Goal: Ask a question: Seek information or help from site administrators or community

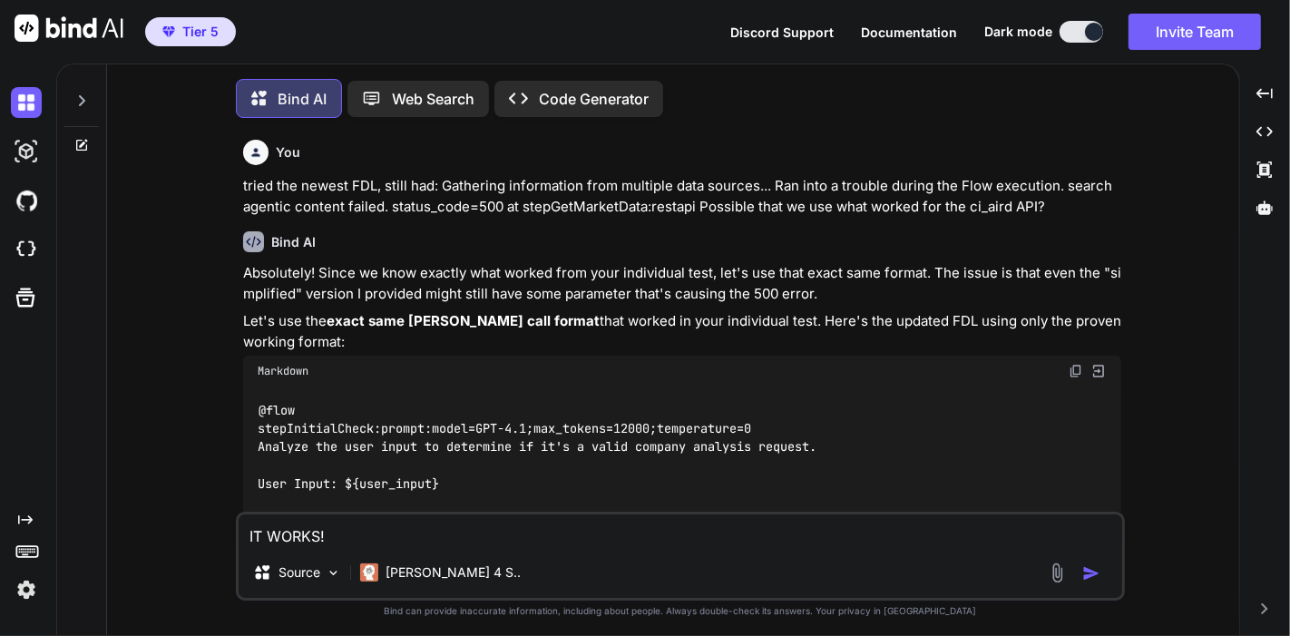
type textarea "x"
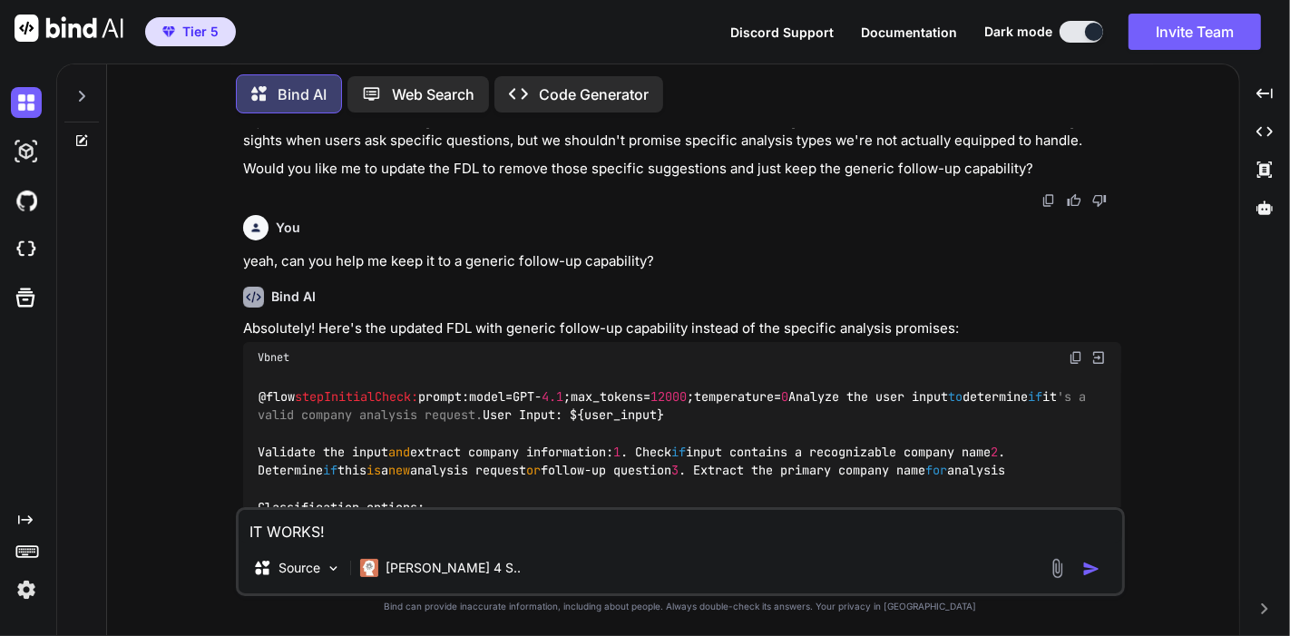
scroll to position [19108, 0]
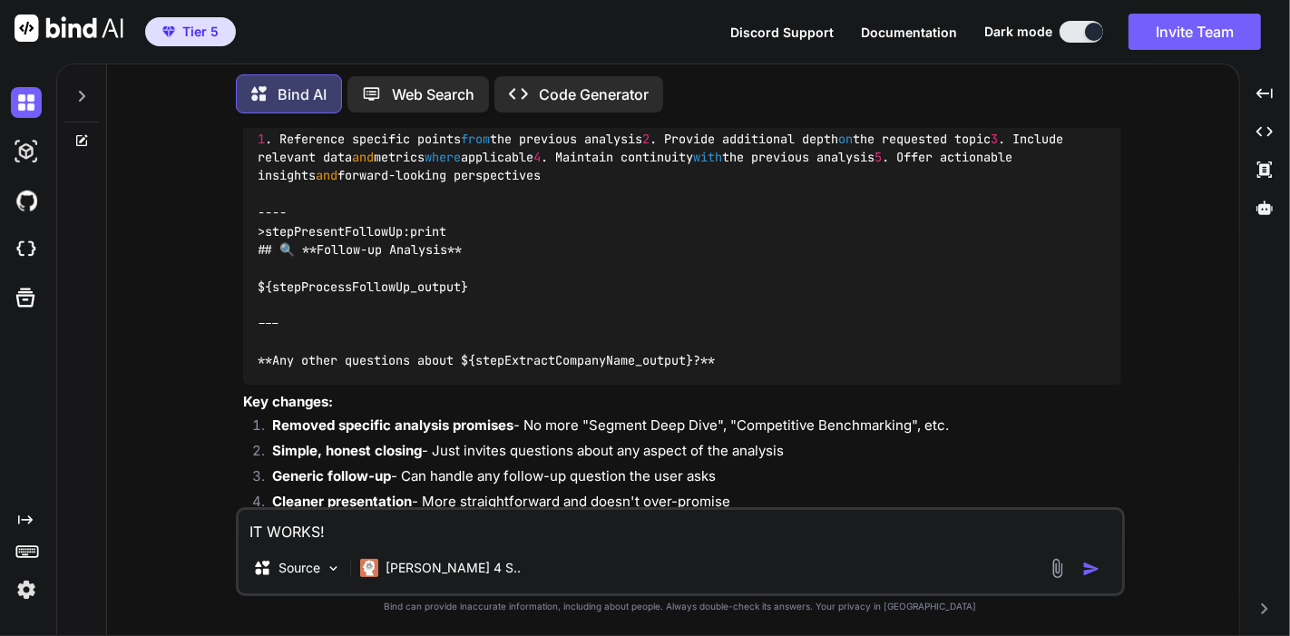
click at [546, 535] on textarea "IT WORKS!" at bounding box center [681, 526] width 884 height 33
type textarea "x"
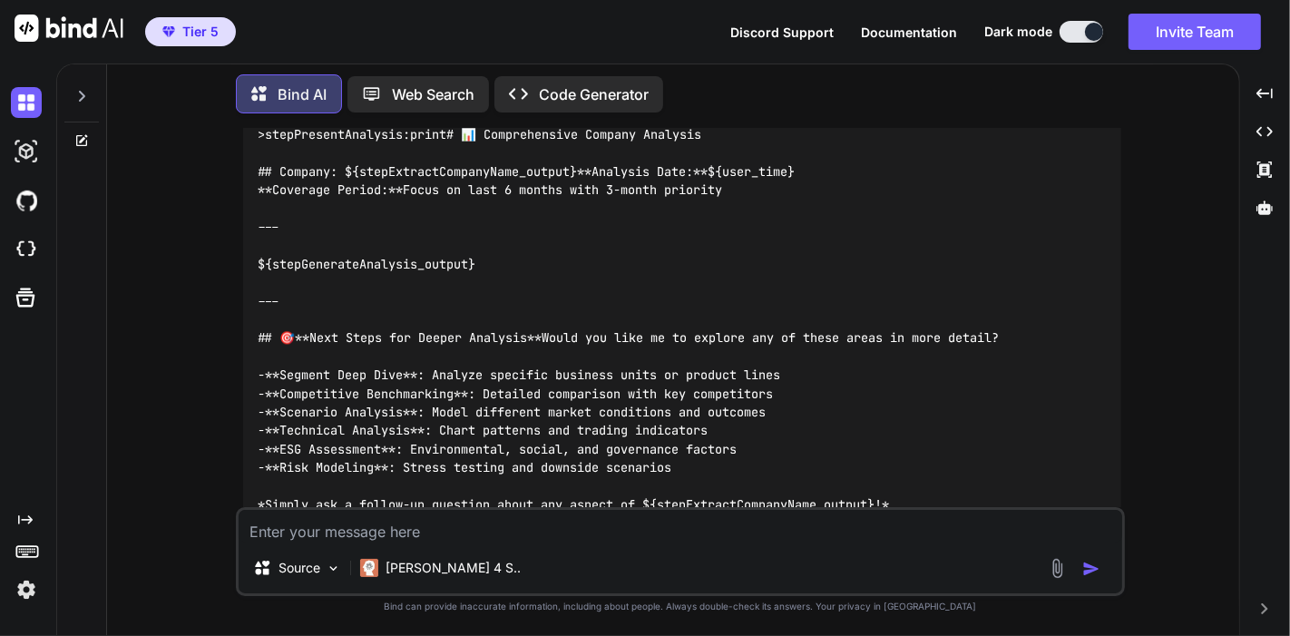
scroll to position [13867, 0]
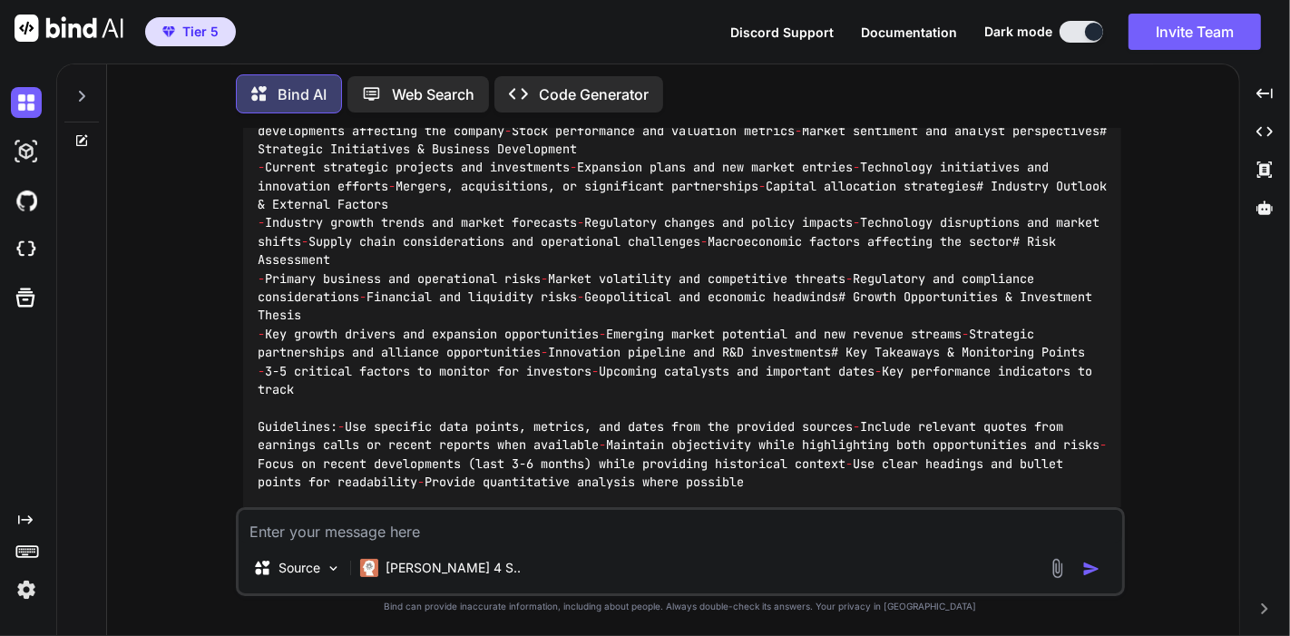
click at [621, 539] on textarea at bounding box center [681, 526] width 884 height 33
type textarea "i"
type textarea "x"
type textarea "it"
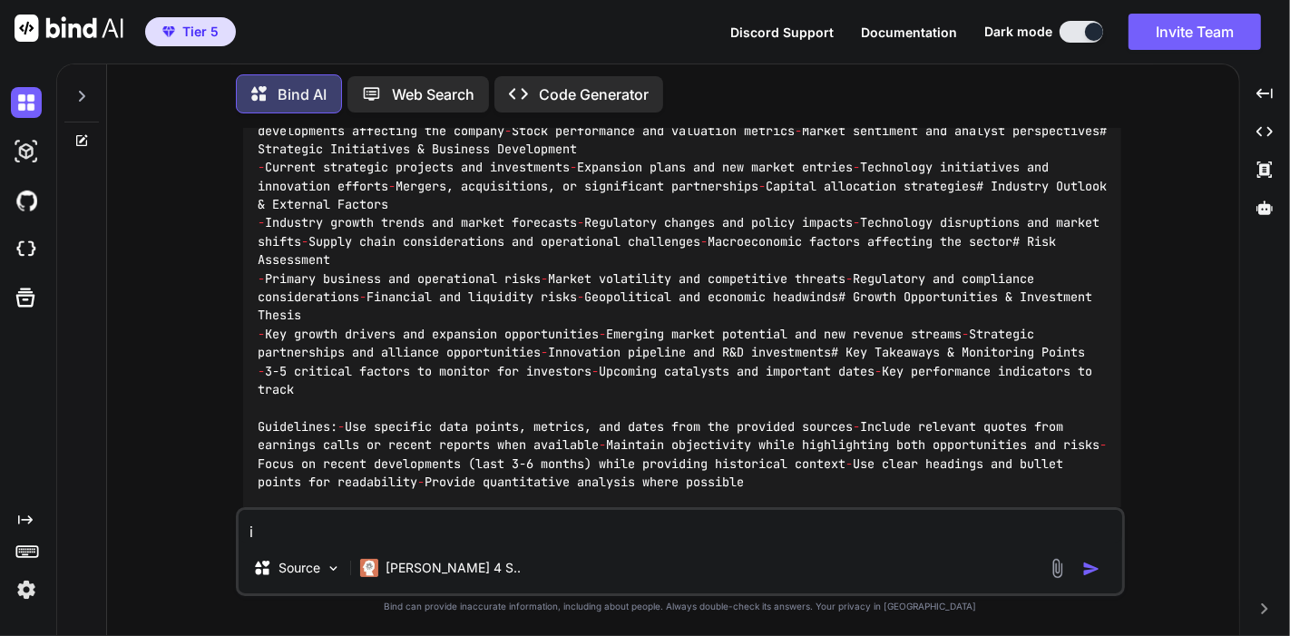
type textarea "x"
type textarea "it"
type textarea "x"
type textarea "it w"
type textarea "x"
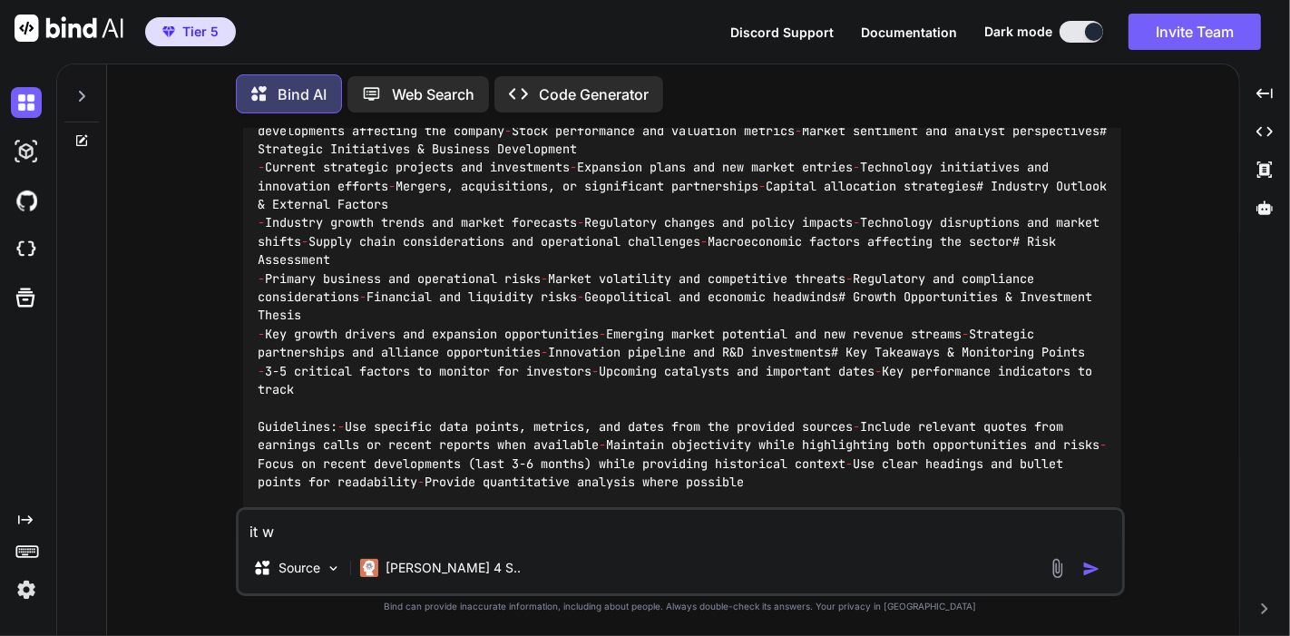
type textarea "it wo"
type textarea "x"
type textarea "it wor"
type textarea "x"
type textarea "it work"
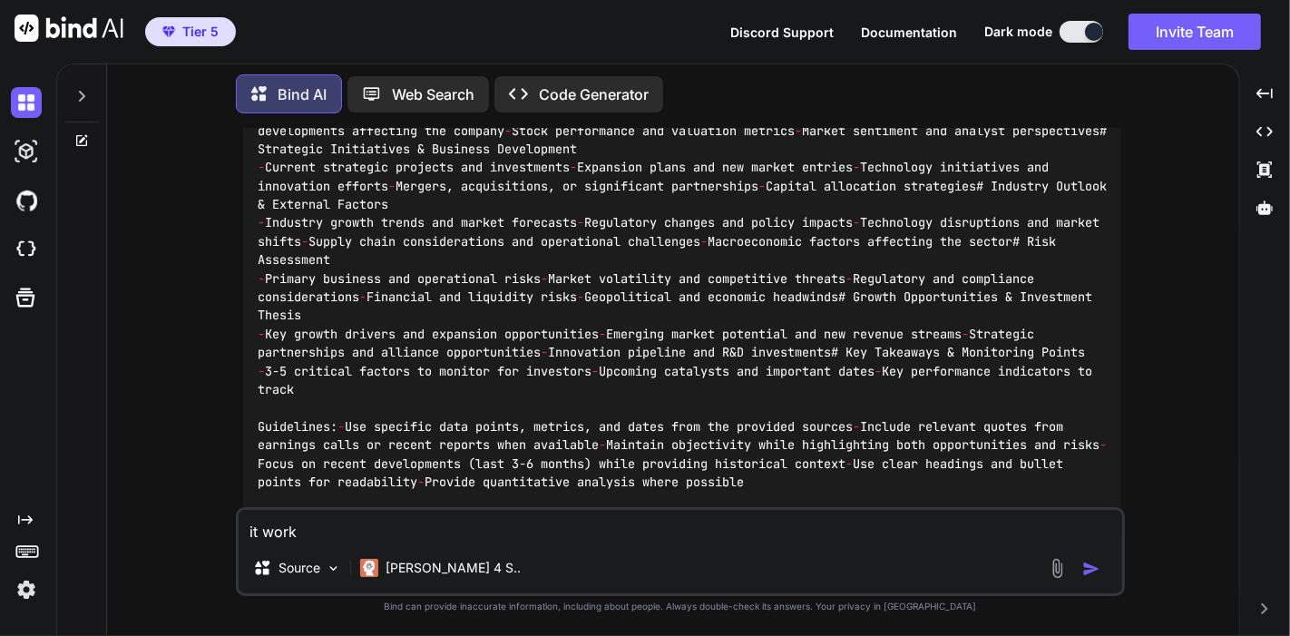
type textarea "x"
type textarea "it worke"
type textarea "x"
type textarea "it worked"
type textarea "x"
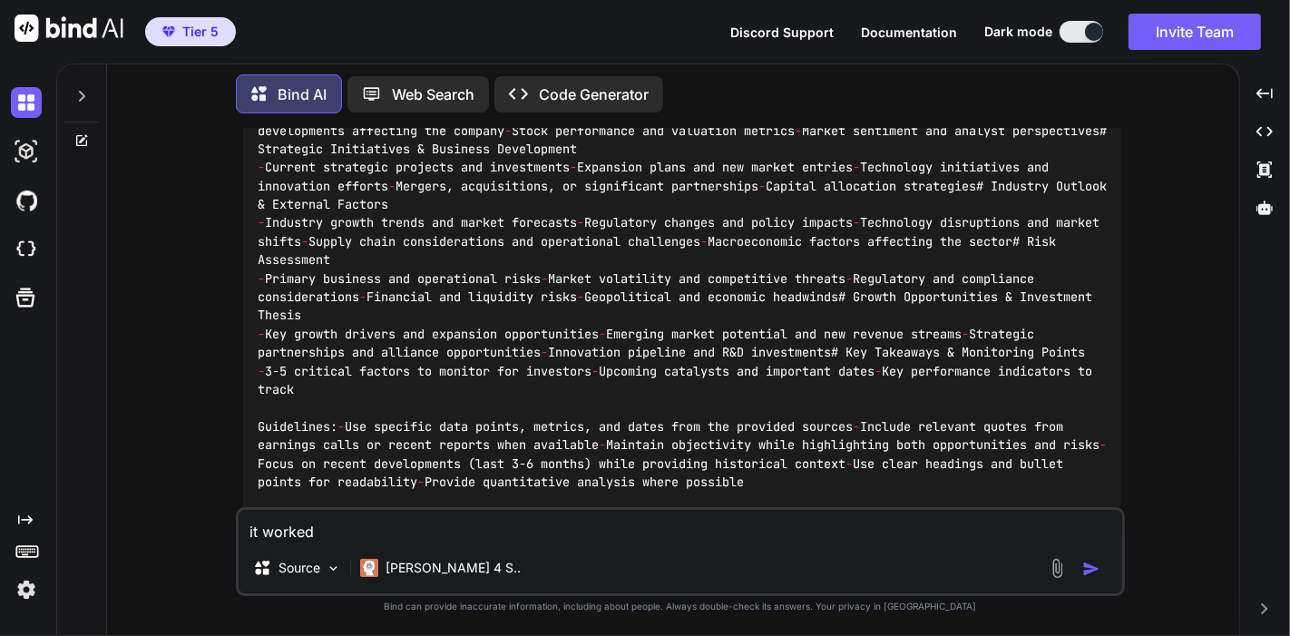
type textarea "it worked!"
type textarea "x"
type textarea "it worked!"
type textarea "x"
type textarea "it worked! B"
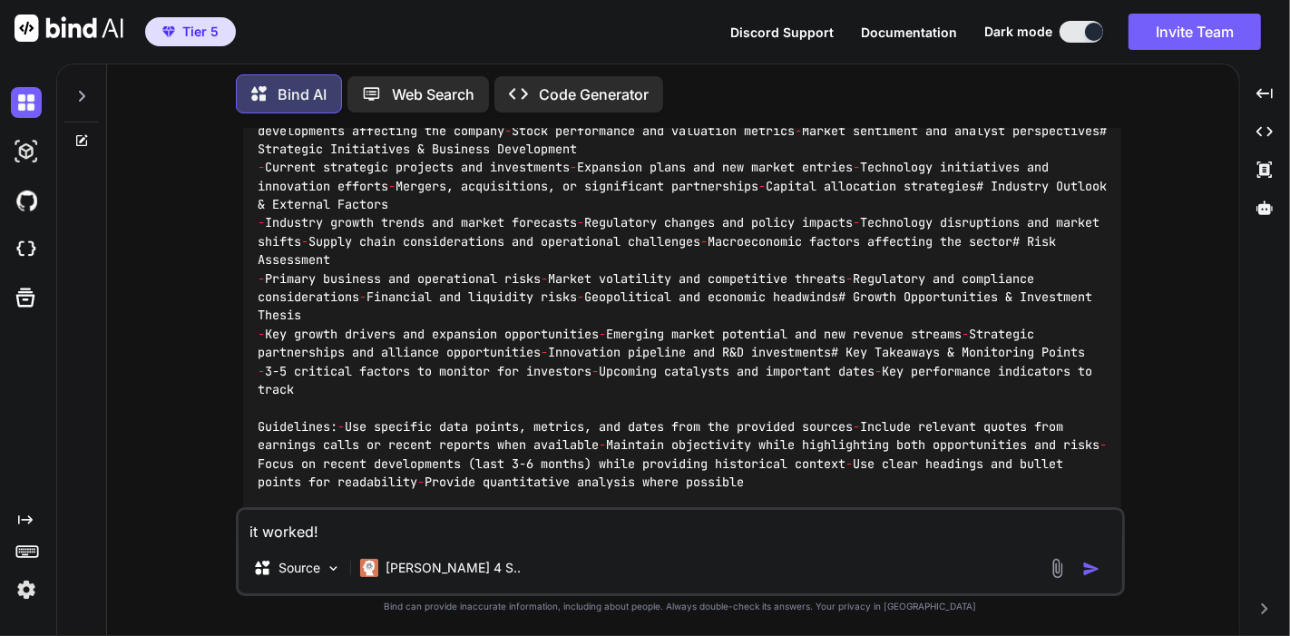
type textarea "x"
type textarea "it worked! Bu"
type textarea "x"
type textarea "it worked! But"
type textarea "x"
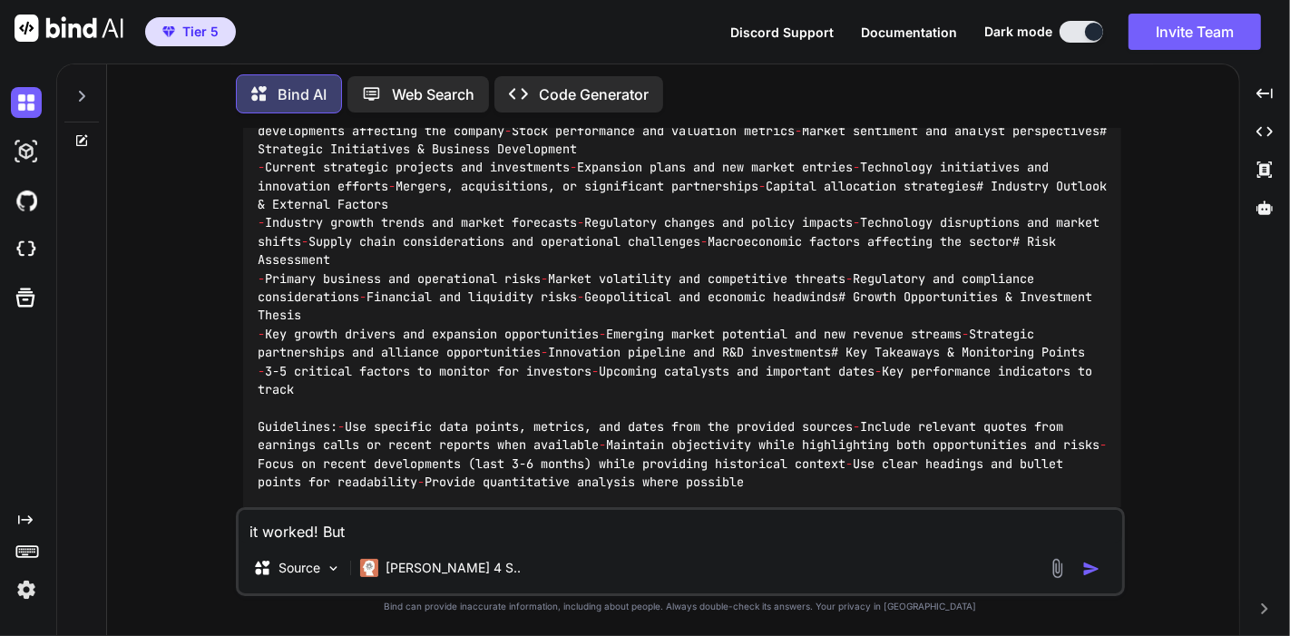
type textarea "it worked! But"
type textarea "x"
type textarea "it worked! But t"
type textarea "x"
type textarea "it worked! But th"
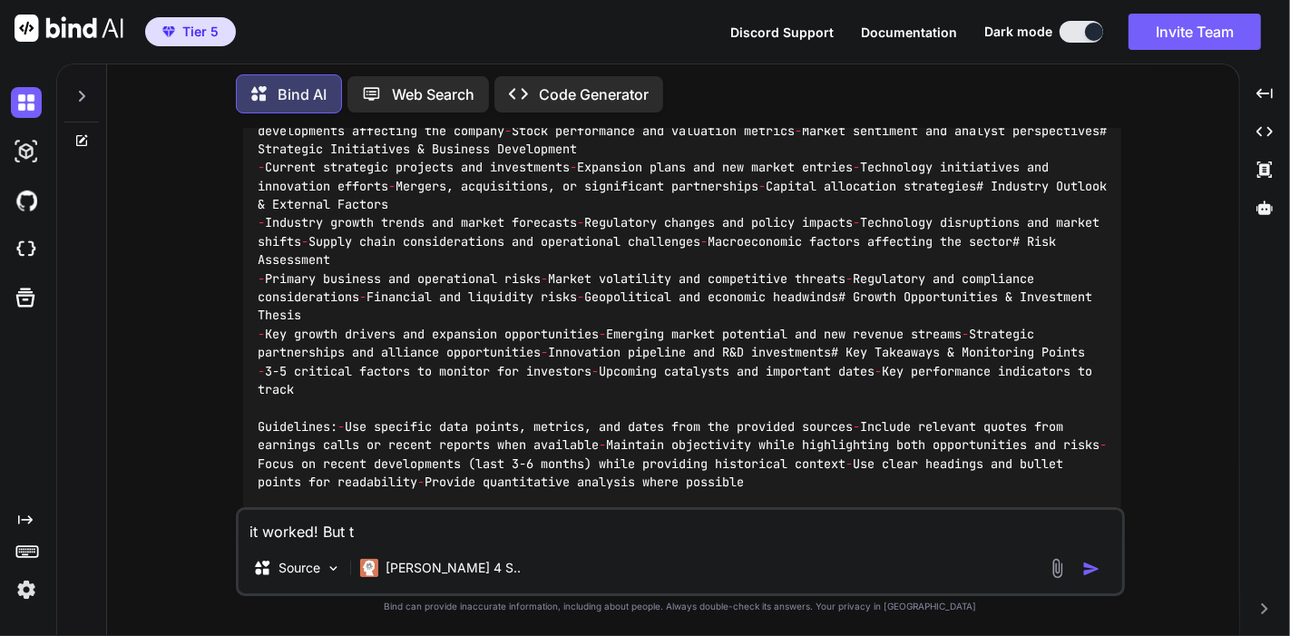
type textarea "x"
type textarea "it worked! But thn"
type textarea "x"
type textarea "it worked! But thn"
type textarea "x"
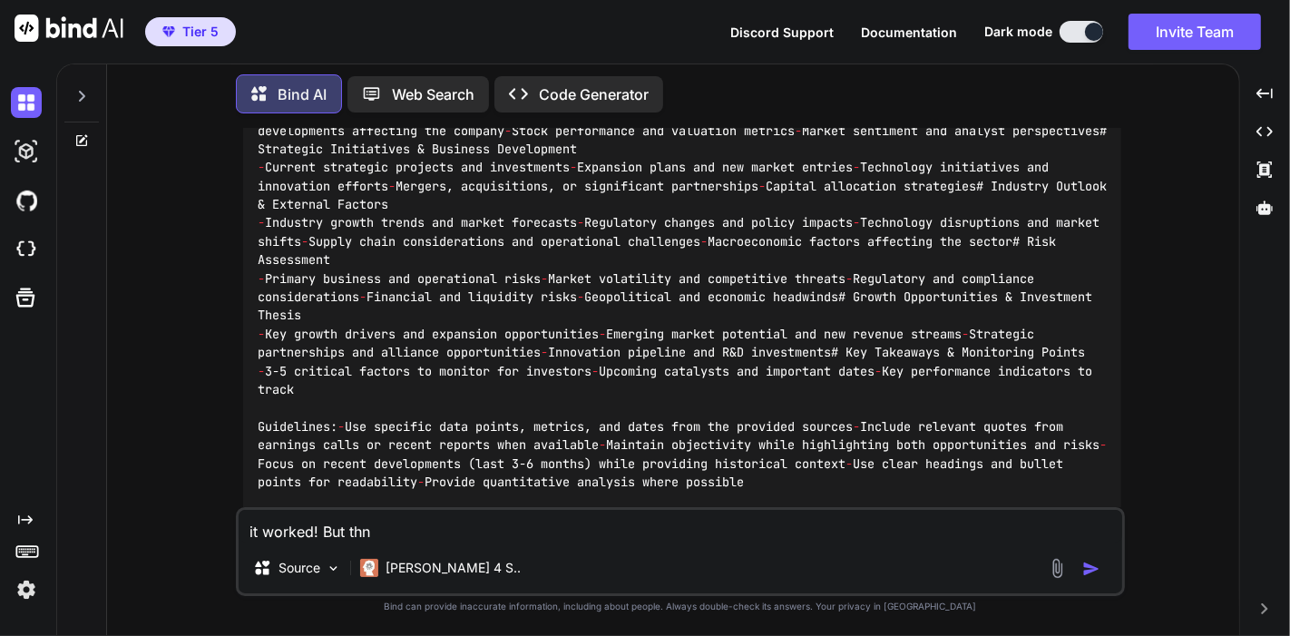
type textarea "it worked! But thn"
type textarea "x"
type textarea "it worked! But th"
type textarea "x"
type textarea "it worked! But the"
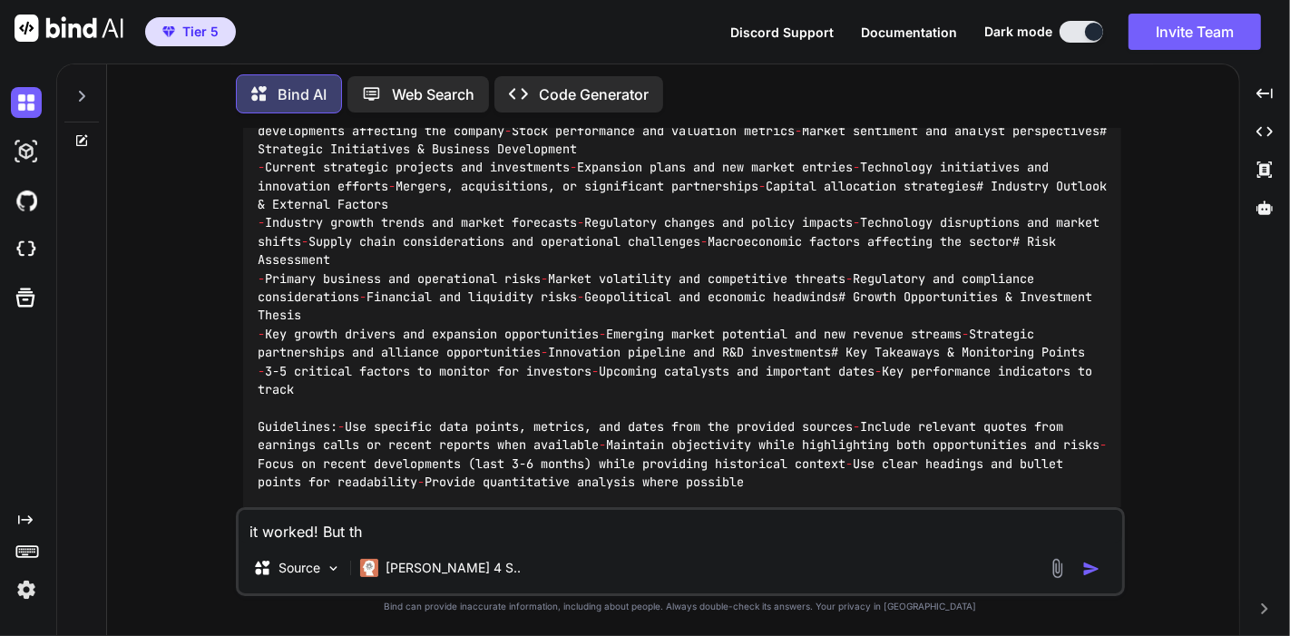
type textarea "x"
type textarea "it worked! But then"
type textarea "x"
type textarea "it worked! But then"
type textarea "x"
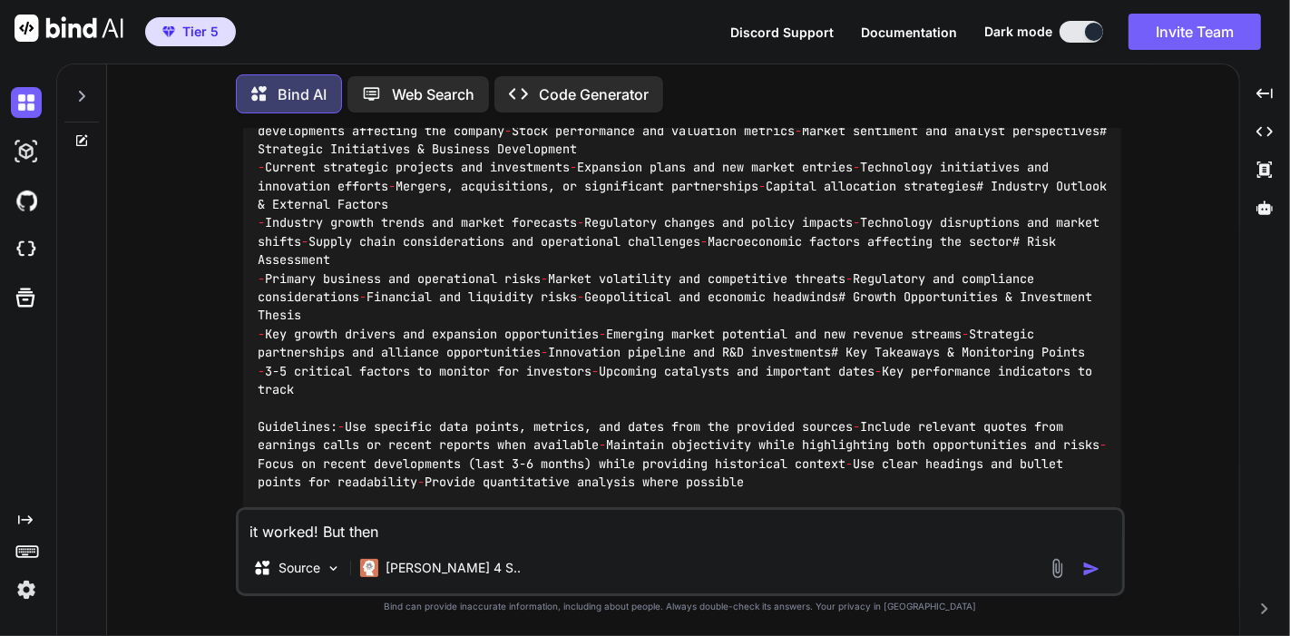
type textarea "it worked! But then I"
type textarea "x"
type textarea "it worked! But then I"
type textarea "x"
type textarea "it worked! But then I t"
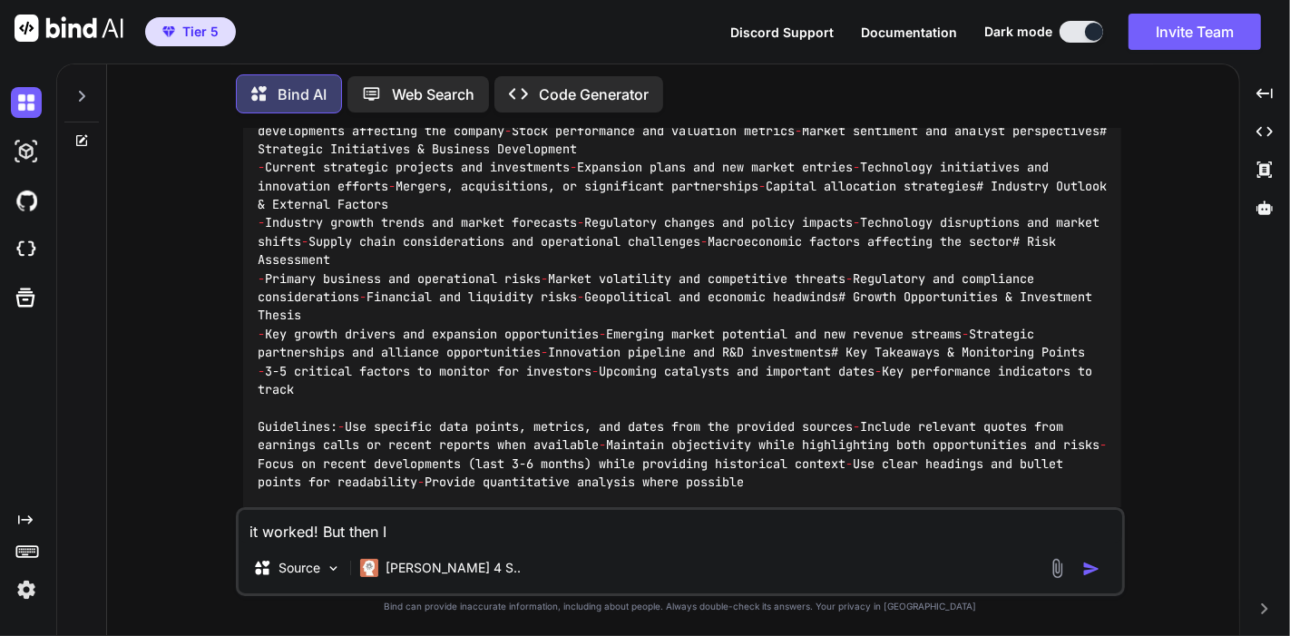
type textarea "x"
type textarea "it worked! But then I tr"
type textarea "x"
type textarea "it worked! But then I tri"
type textarea "x"
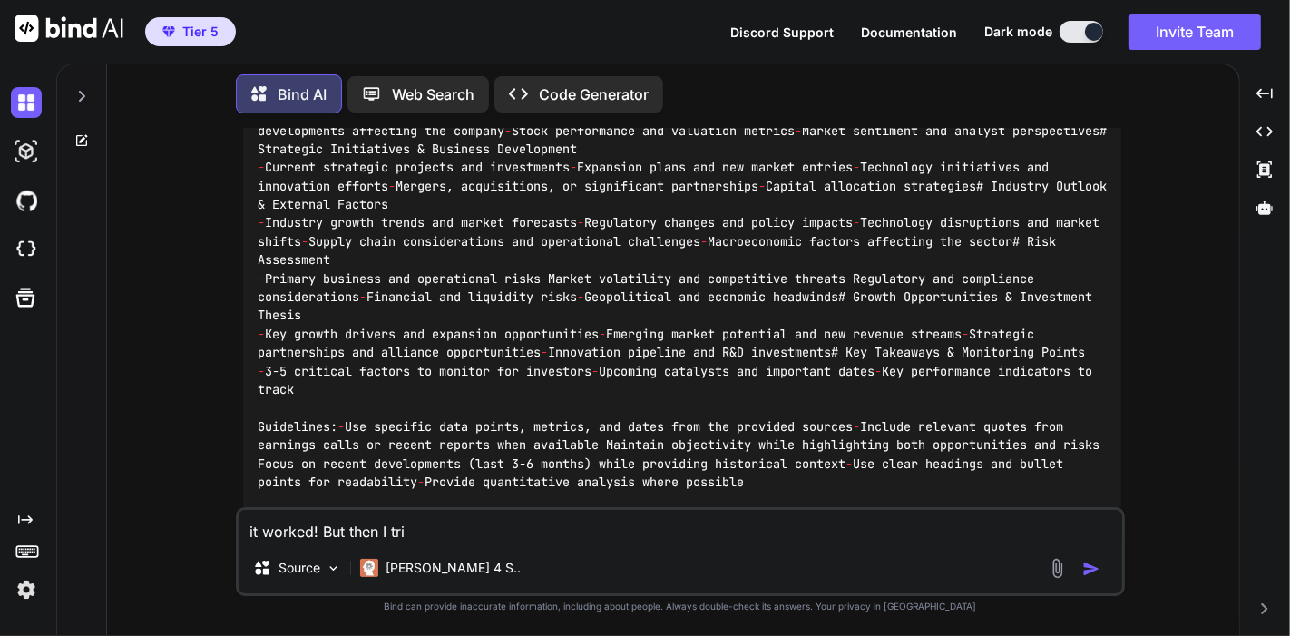
type textarea "it worked! But then I trie"
type textarea "x"
type textarea "it worked! But then I tried"
type textarea "x"
type textarea "it worked! But then I tried"
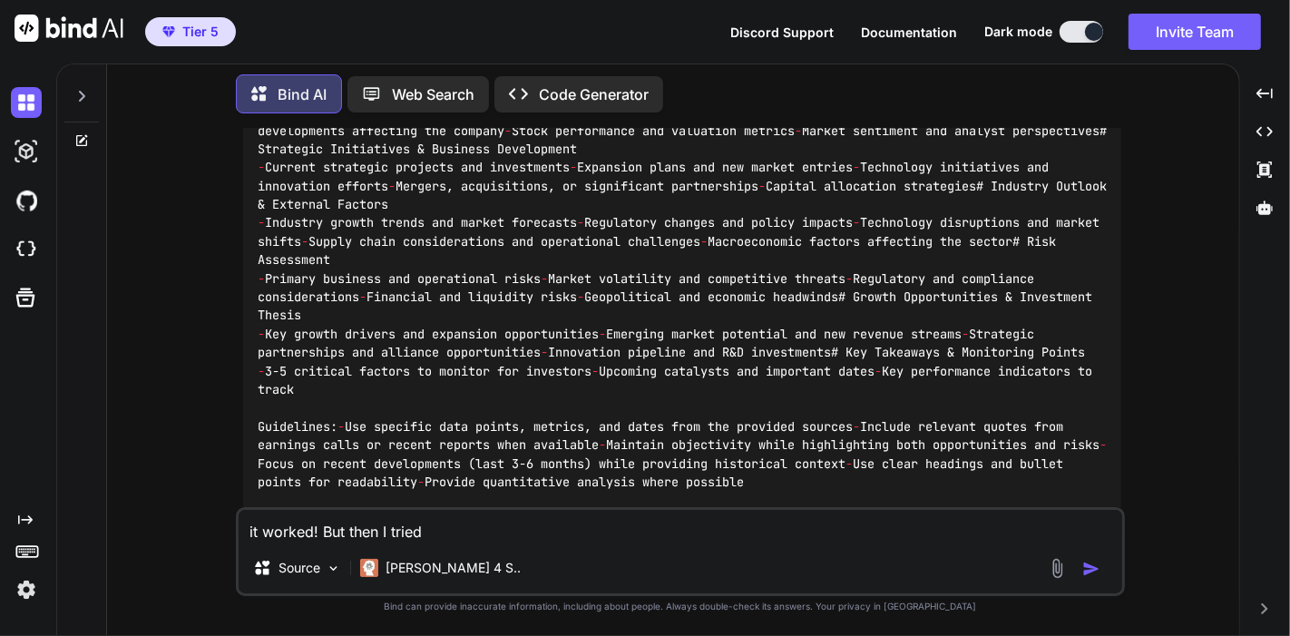
type textarea "x"
type textarea "it worked! But then I tried i"
type textarea "x"
type textarea "it worked! But then I tried it"
type textarea "x"
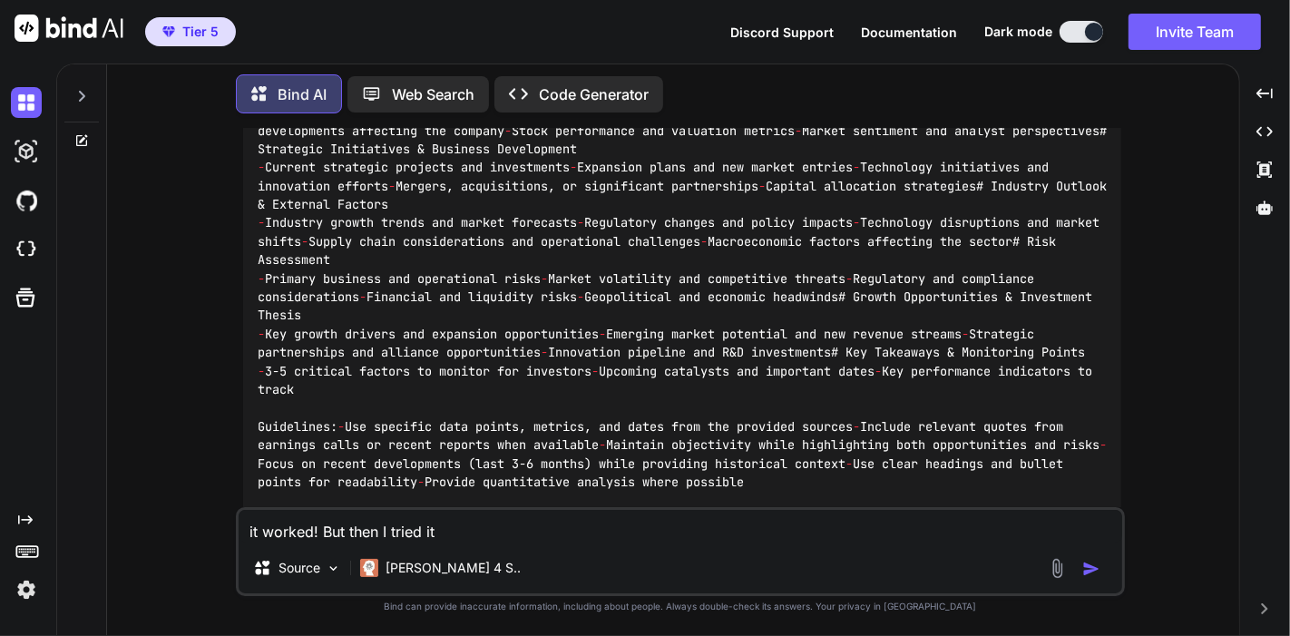
type textarea "it worked! But then I tried it"
type textarea "x"
type textarea "it worked! But then I tried it a"
type textarea "x"
type textarea "it worked! But then I tried it ag"
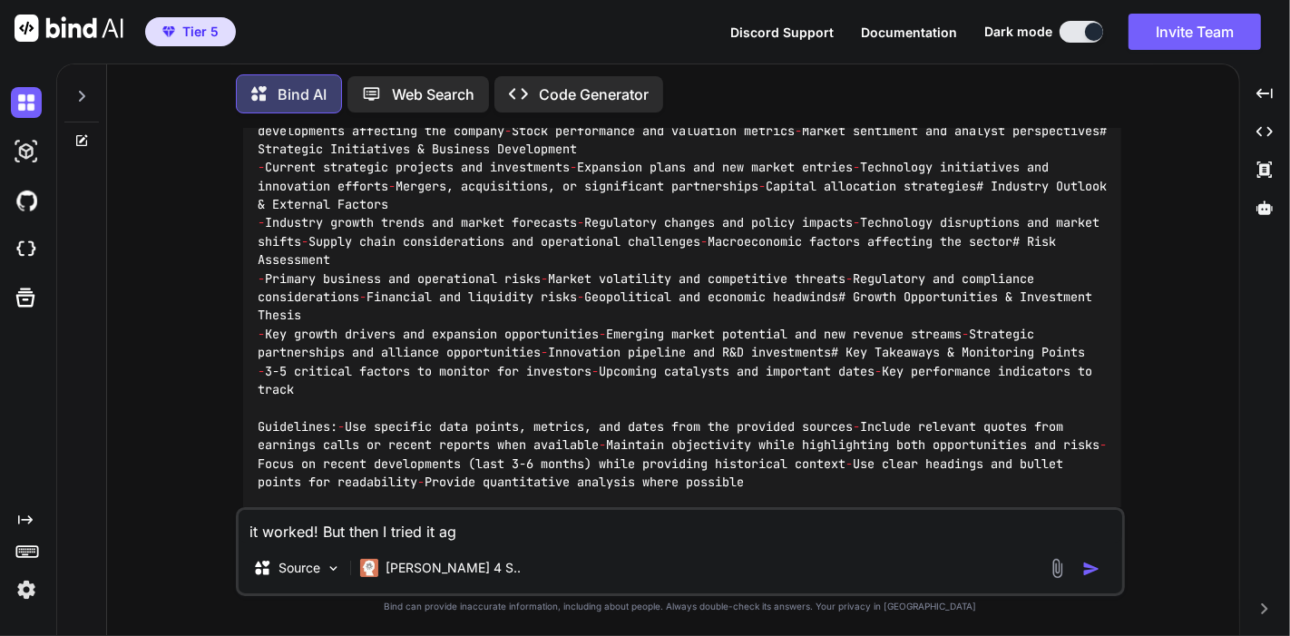
type textarea "x"
type textarea "it worked! But then I tried it aga"
type textarea "x"
type textarea "it worked! But then I tried it agai"
type textarea "x"
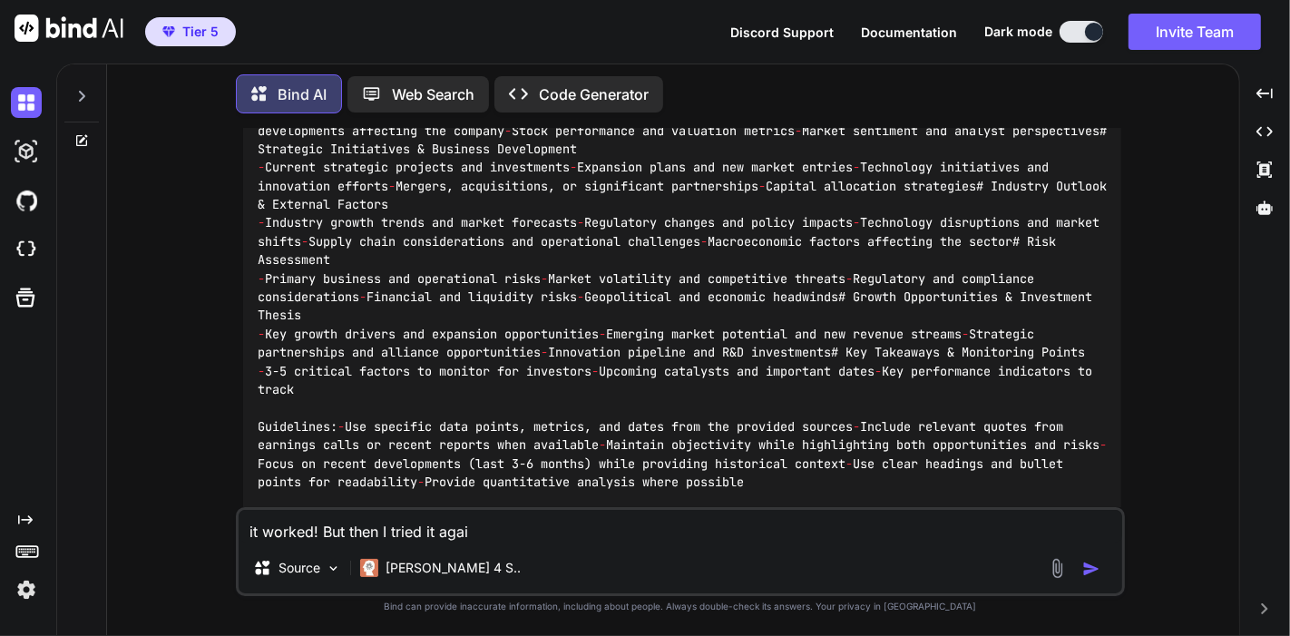
type textarea "it worked! But then I tried it again"
type textarea "x"
type textarea "it worked! But then I tried it again"
type textarea "x"
type textarea "it worked! But then I tried it again t"
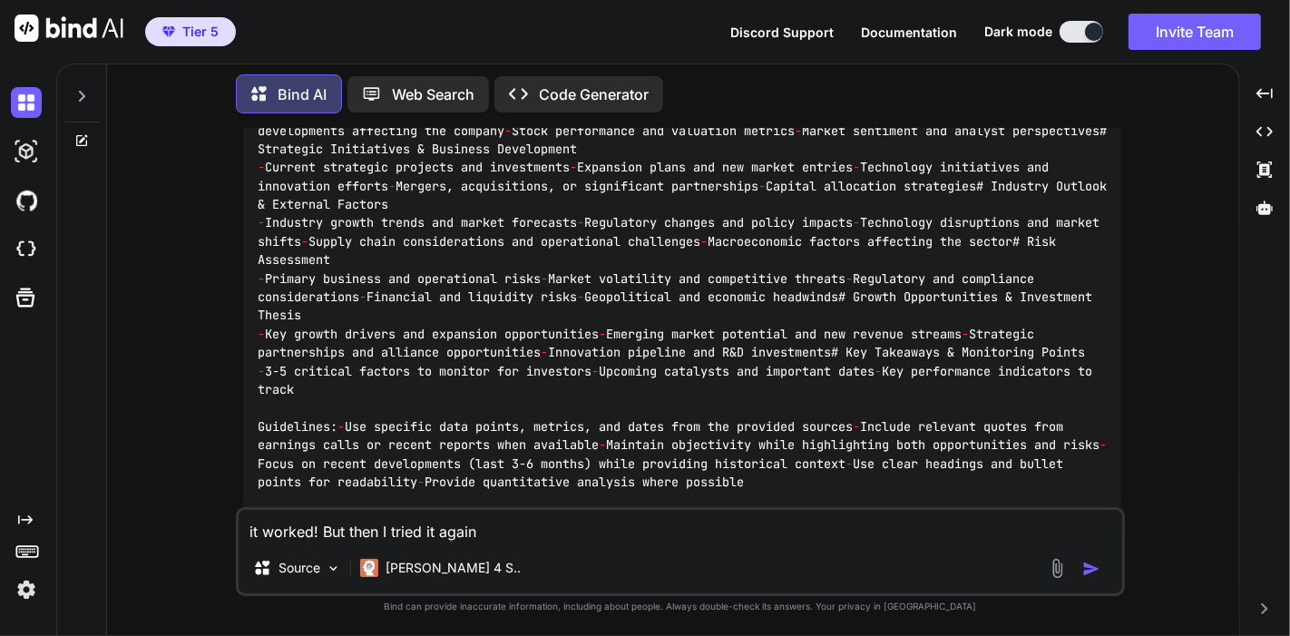
type textarea "x"
type textarea "it worked! But then I tried it again to"
type textarea "x"
type textarea "it worked! But then I tried it again tod"
type textarea "x"
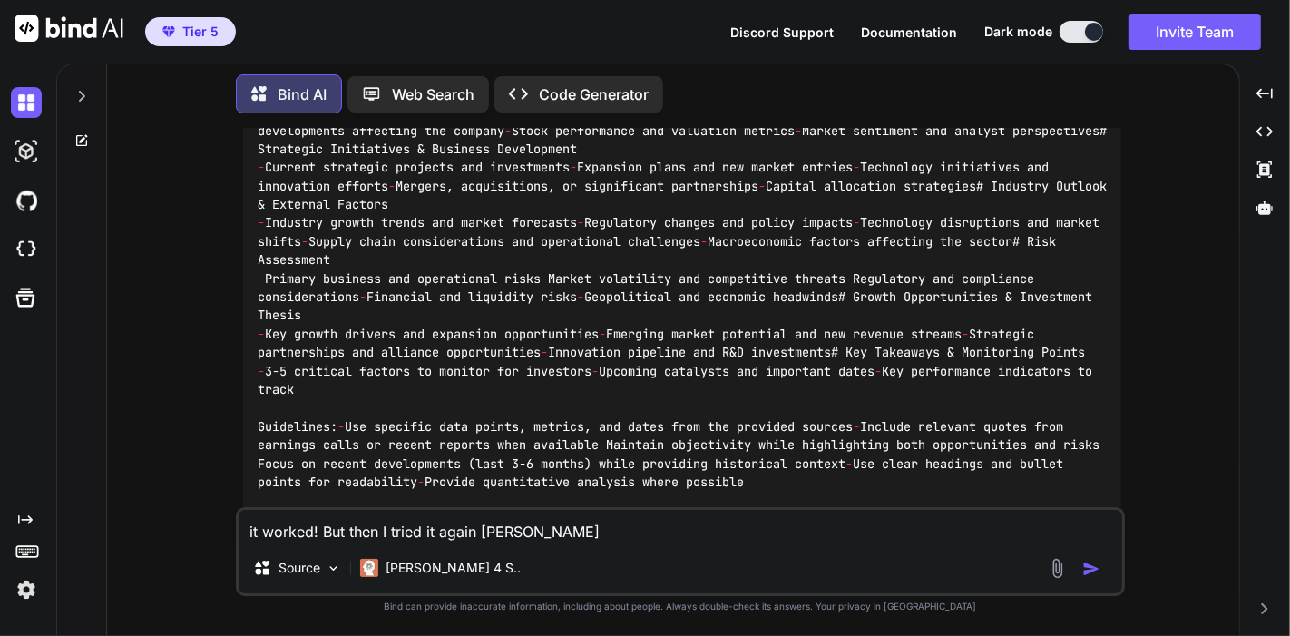
type textarea "it worked! But then I tried it again toda"
type textarea "x"
type textarea "it worked! But then I tried it again today"
type textarea "x"
type textarea "it worked! But then I tried it again today"
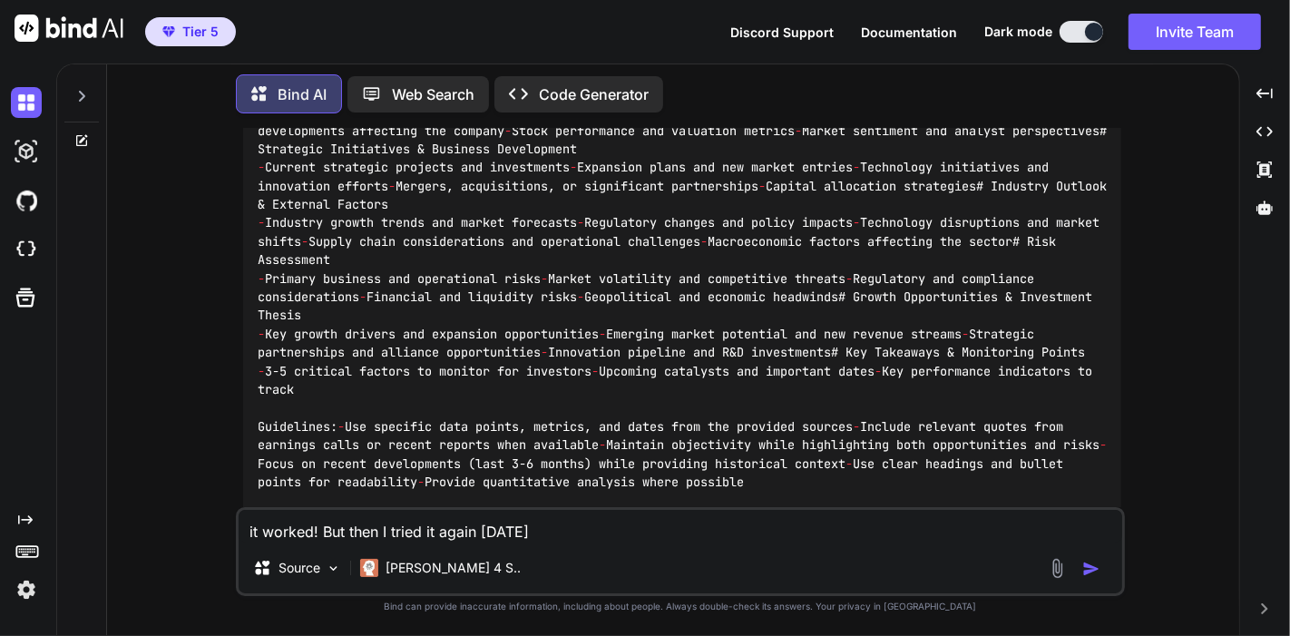
type textarea "x"
type textarea "it worked! But then I tried it again today a"
type textarea "x"
type textarea "it worked! But then I tried it again today an"
type textarea "x"
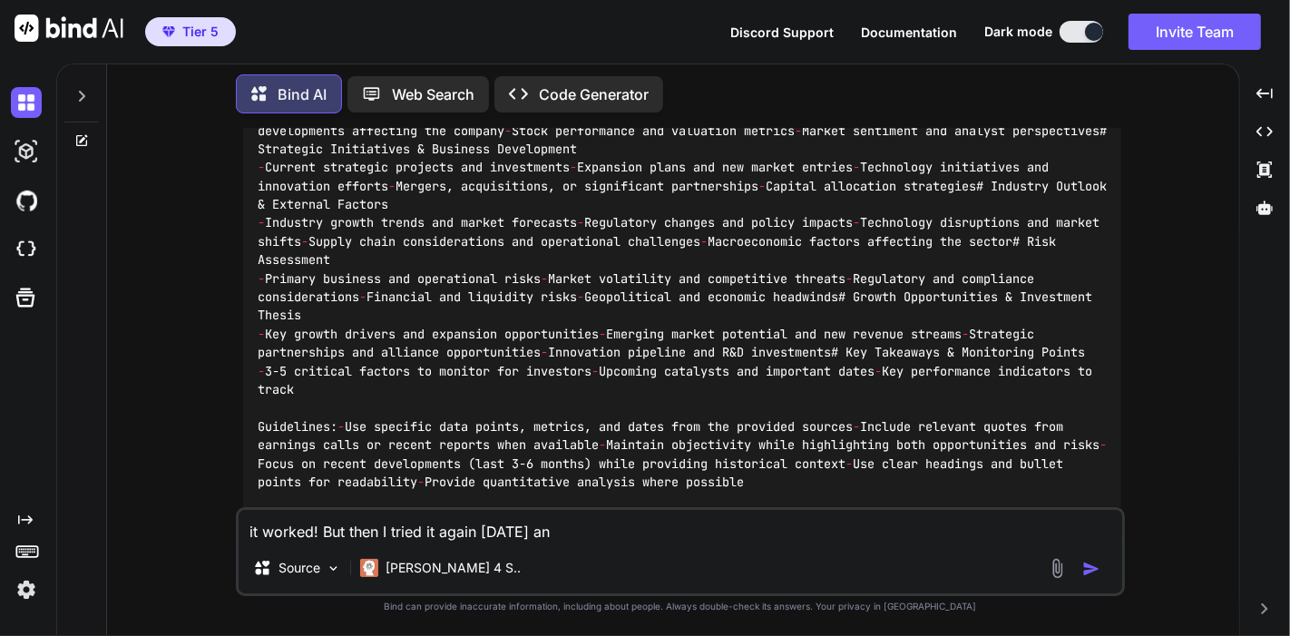
type textarea "it worked! But then I tried it again today and"
type textarea "x"
type textarea "it worked! But then I tried it again today and"
type textarea "x"
type textarea "it worked! But then I tried it again today and I"
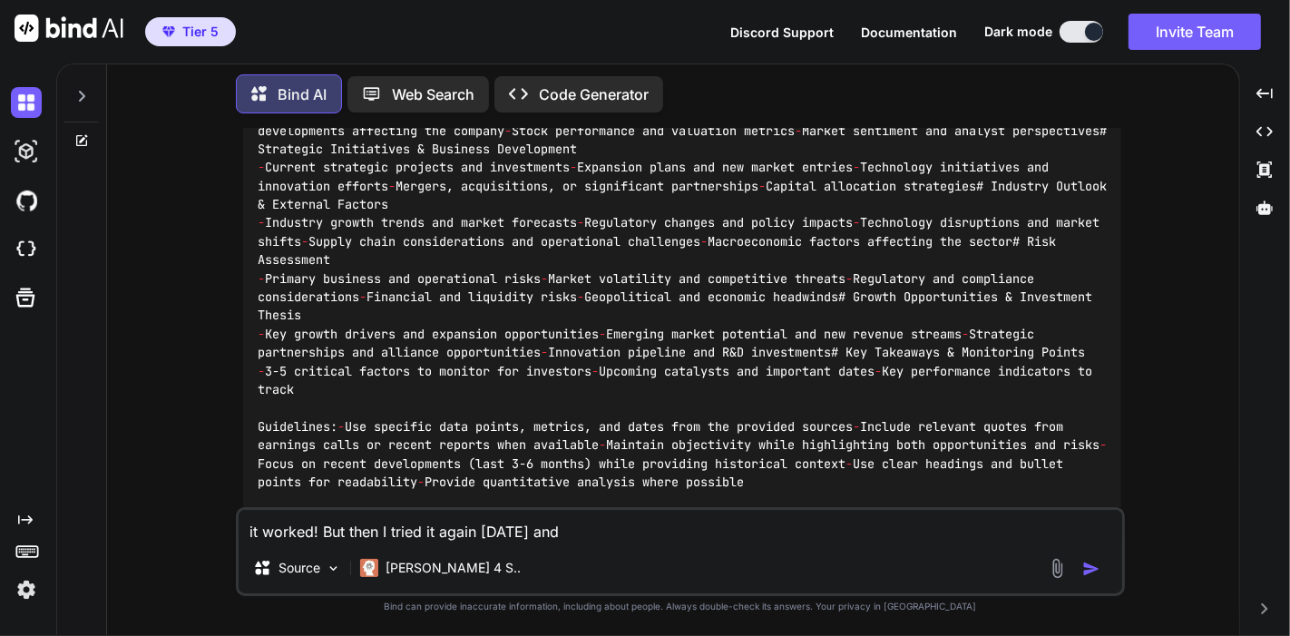
type textarea "x"
type textarea "it worked! But then I tried it again today and I"
type textarea "x"
type textarea "it worked! But then I tried it again today and I r"
type textarea "x"
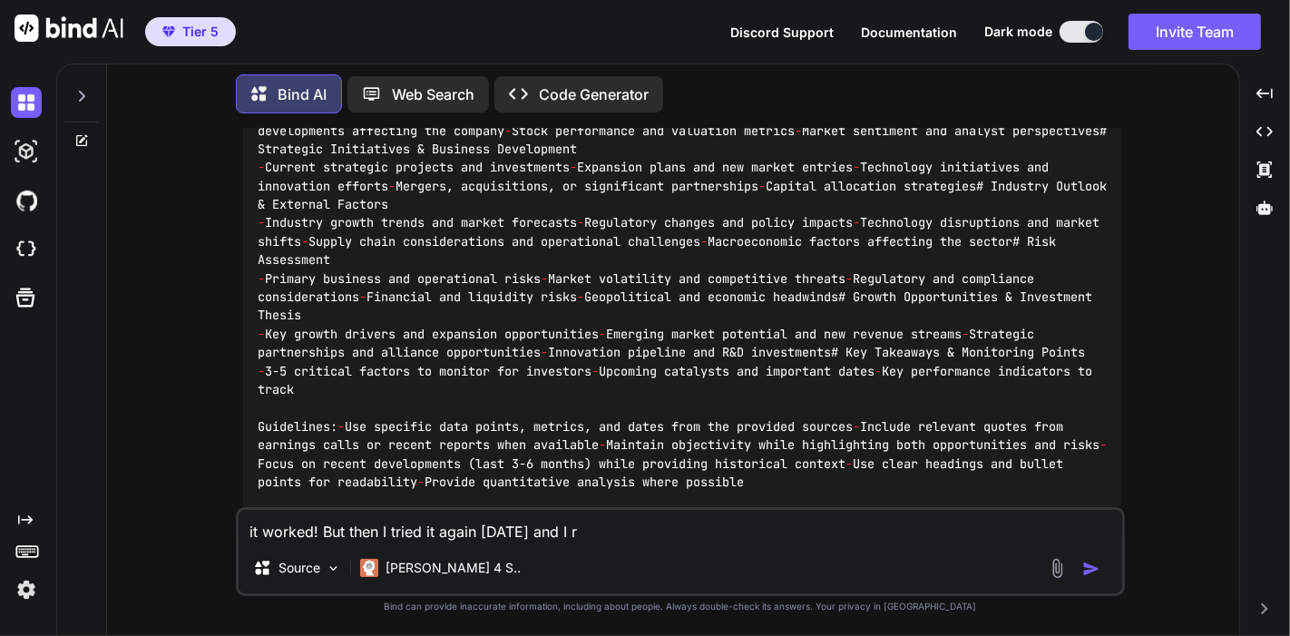
type textarea "it worked! But then I tried it again today and I re"
type textarea "x"
type textarea "it worked! But then I tried it again today and I rec"
type textarea "x"
type textarea "it worked! But then I tried it again today and I rece"
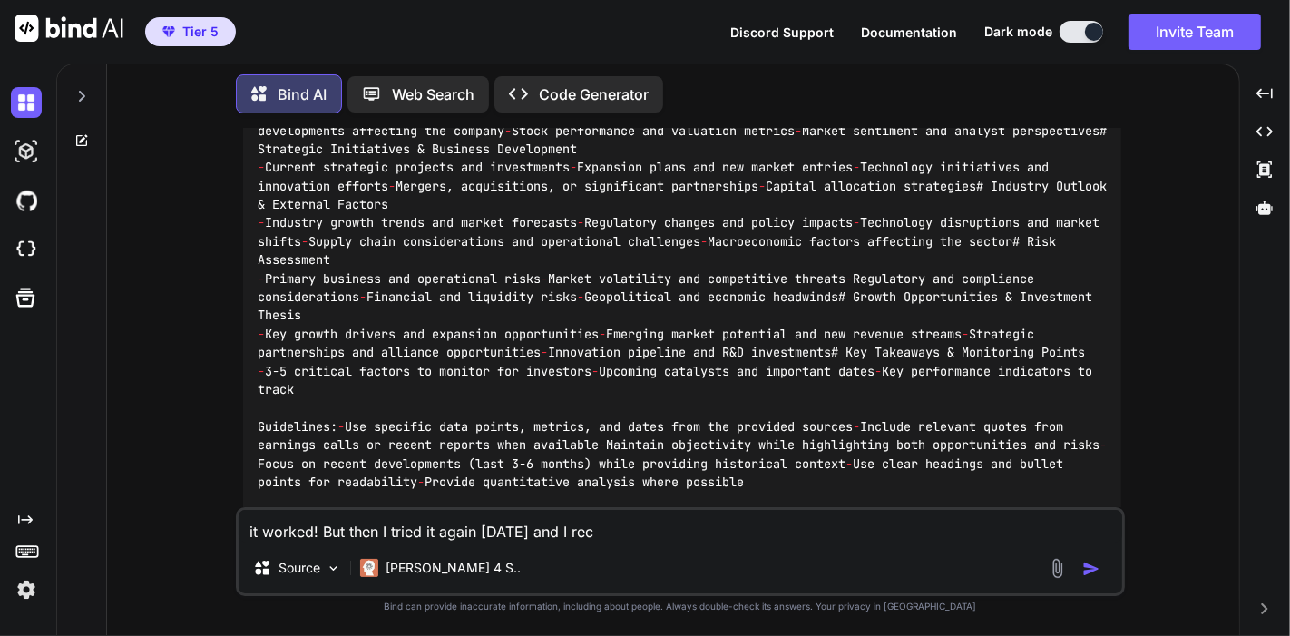
type textarea "x"
type textarea "it worked! But then I tried it again today and I recen"
type textarea "x"
type textarea "it worked! But then I tried it again today and I recent"
type textarea "x"
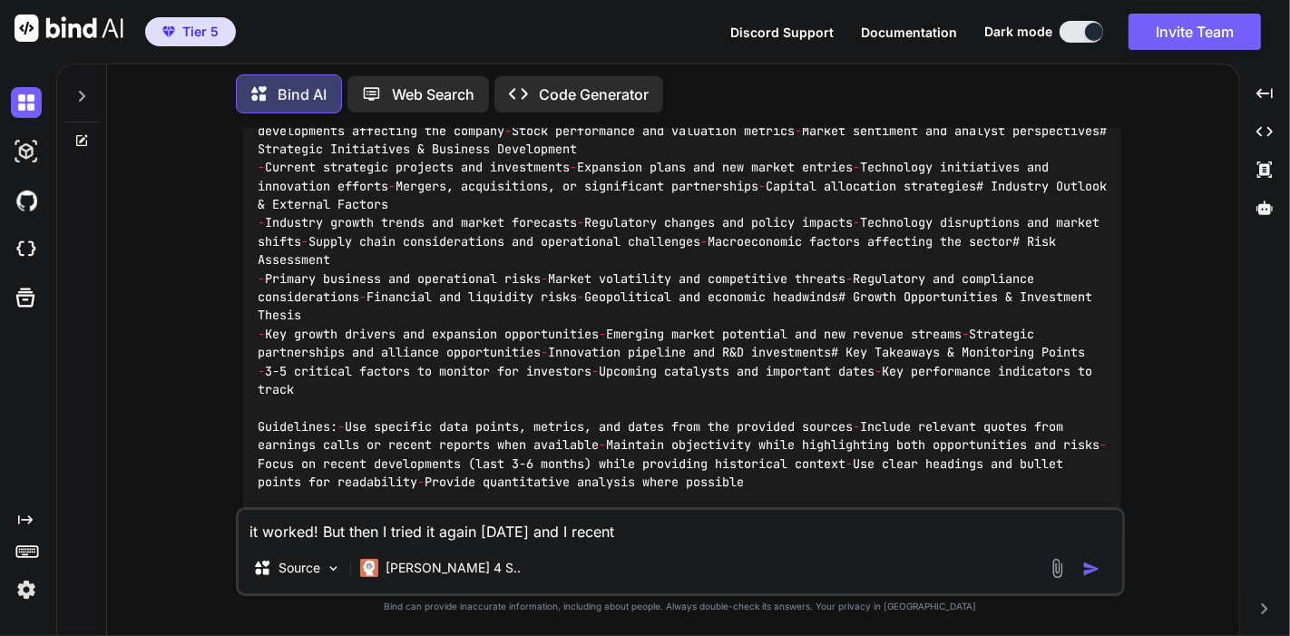
type textarea "it worked! But then I tried it again today and I recen"
type textarea "x"
type textarea "it worked! But then I tried it again today and I rece"
type textarea "x"
type textarea "it worked! But then I tried it again today and I rec"
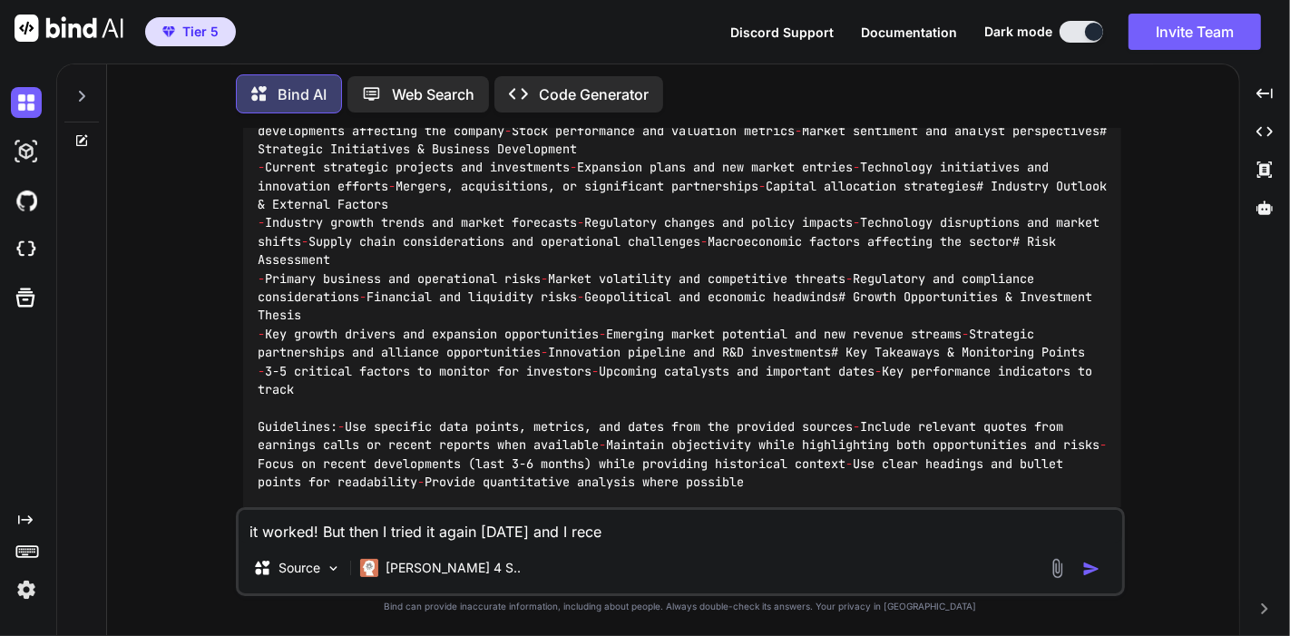
type textarea "x"
type textarea "it worked! But then I tried it again today and I rece"
type textarea "x"
type textarea "it worked! But then I tried it again today and I recei"
type textarea "x"
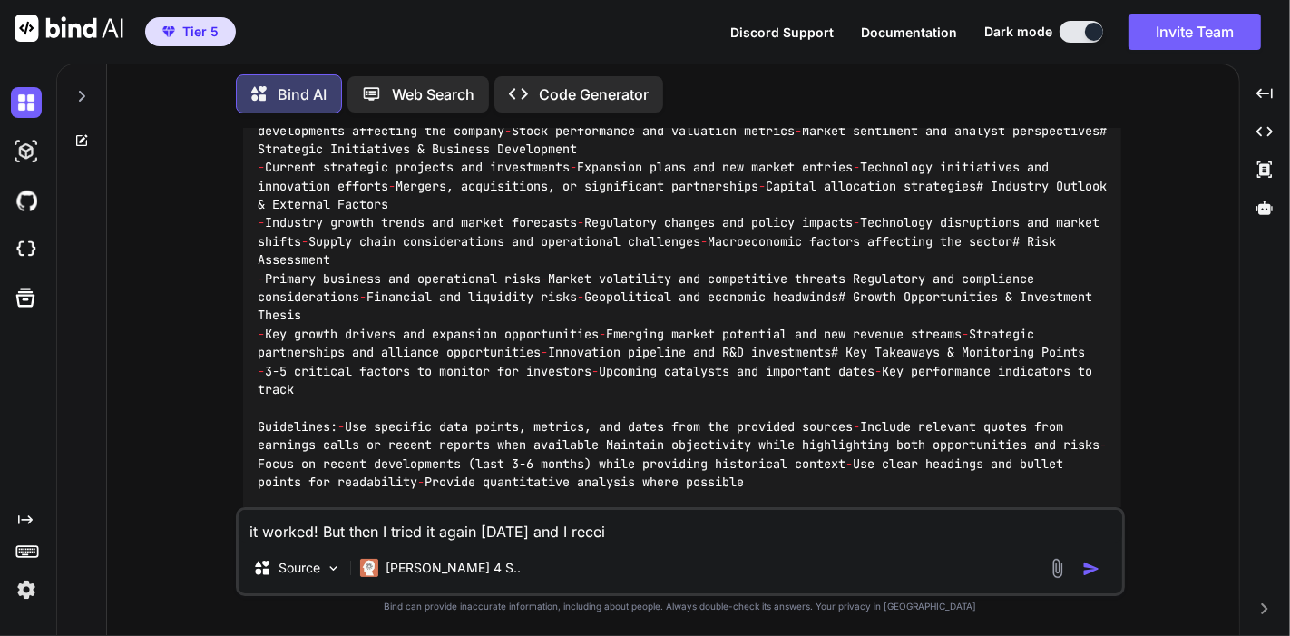
type textarea "it worked! But then I tried it again today and I receiv"
type textarea "x"
type textarea "it worked! But then I tried it again today and I receive"
type textarea "x"
type textarea "it worked! But then I tried it again today and I received"
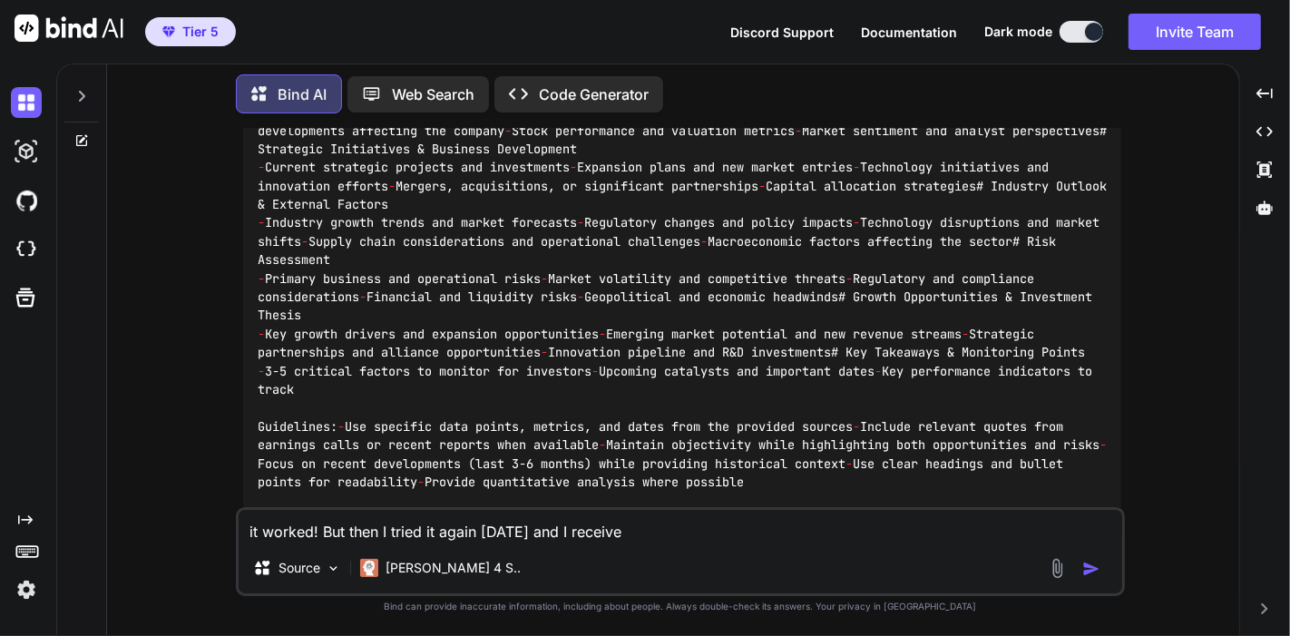
type textarea "x"
type textarea "it worked! But then I tried it again today and I received:"
type textarea "x"
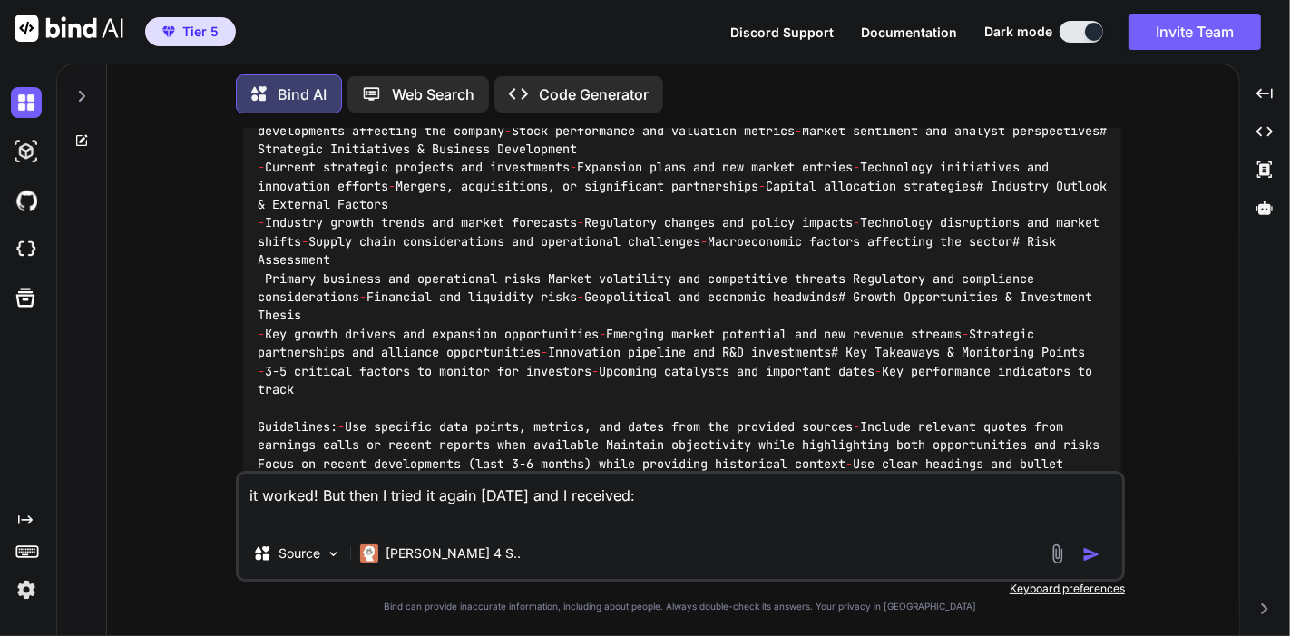
paste textarea "🔍 Company Analysis Agent Analyzing: Korea National Oil Corporation Gathering co…"
type textarea "it worked! But then I tried it again today and I received: 🔍 Company Analysis A…"
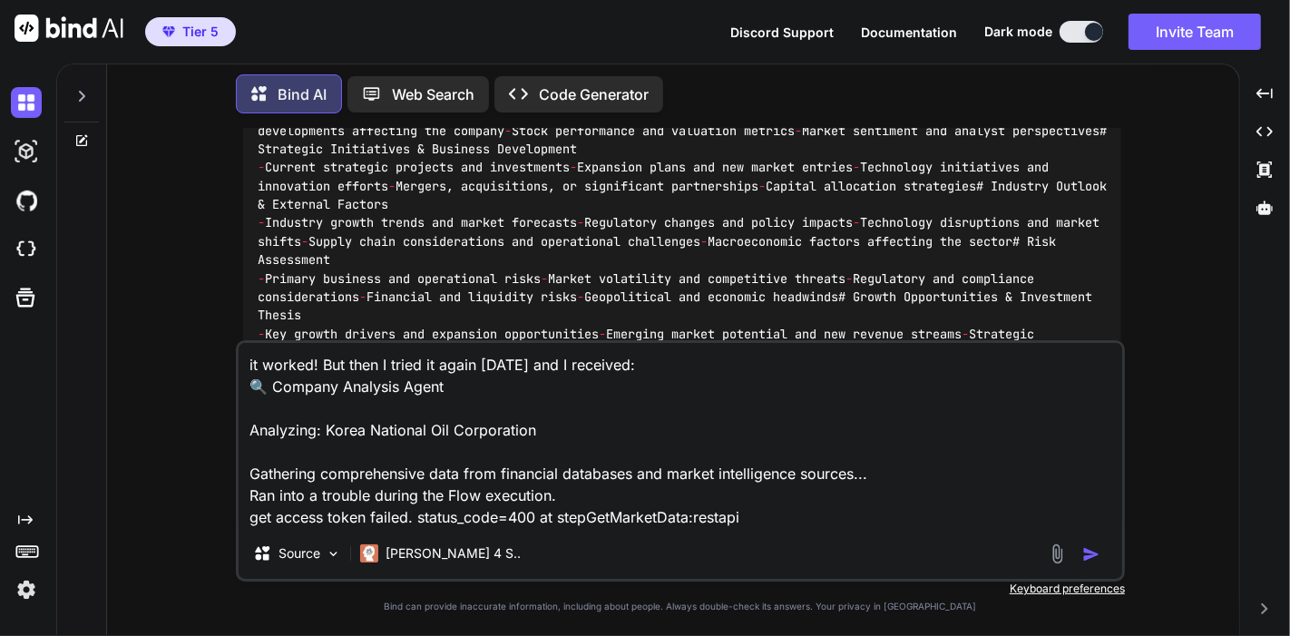
type textarea "x"
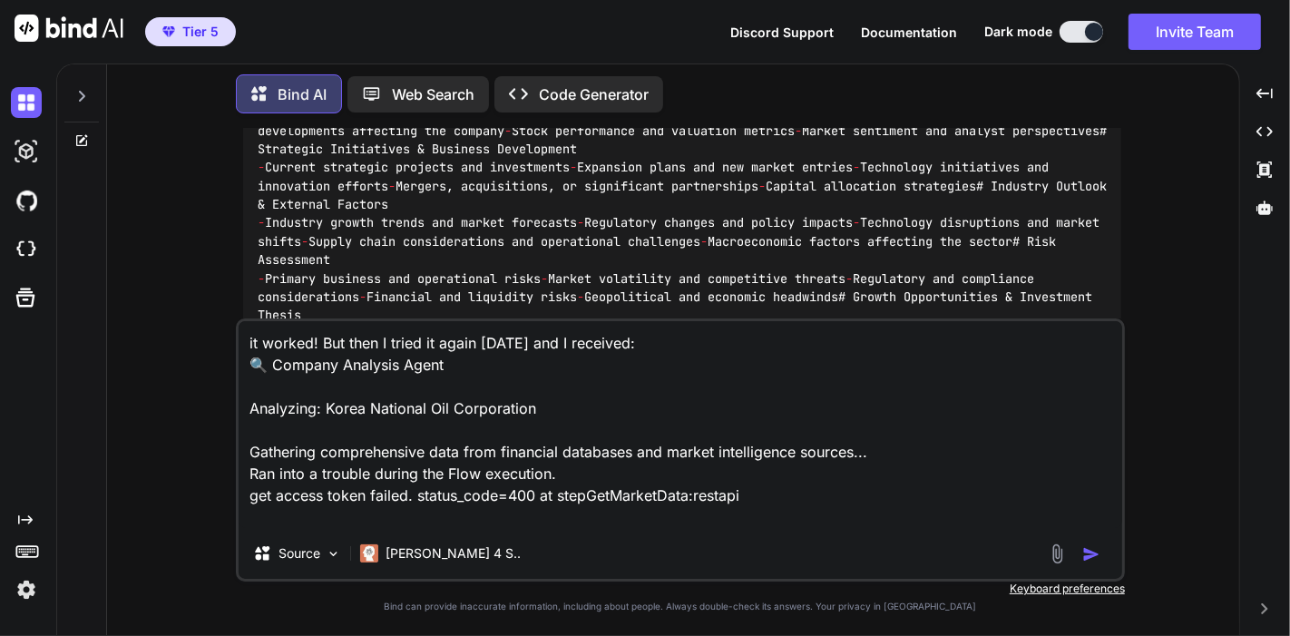
type textarea "it worked! But then I tried it again today and I received: 🔍 Company Analysis A…"
type textarea "x"
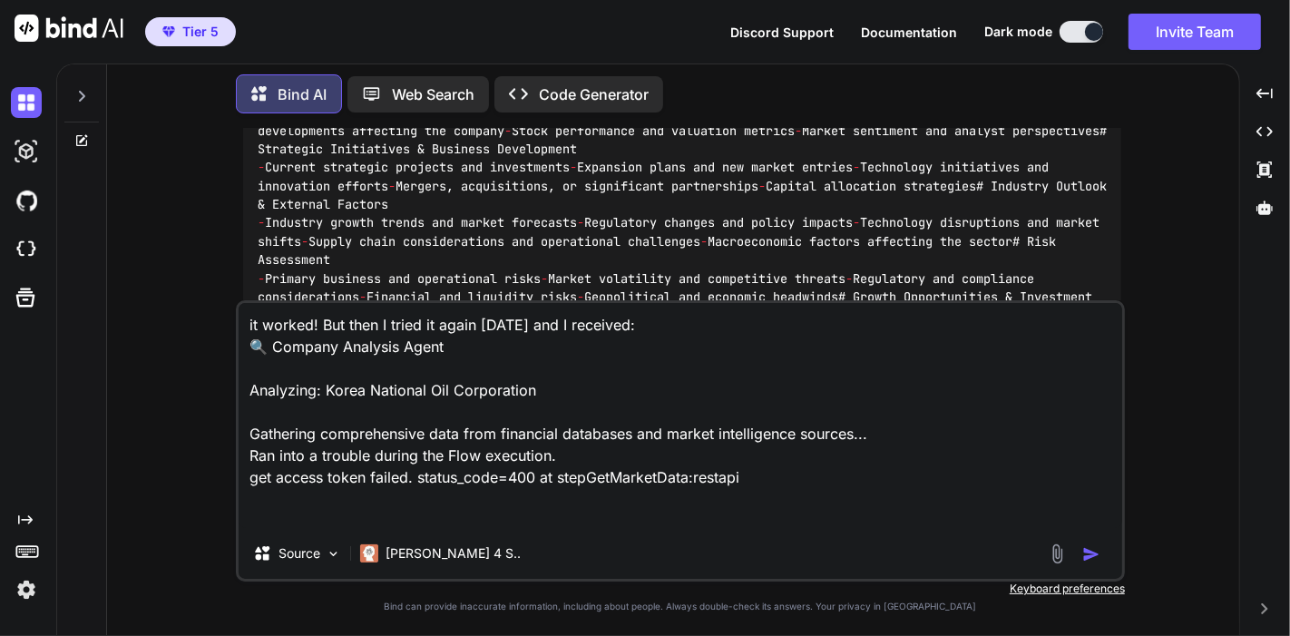
type textarea "it worked! But then I tried it again today and I received: 🔍 Company Analysis A…"
type textarea "x"
type textarea "it worked! But then I tried it again today and I received: 🔍 Company Analysis A…"
type textarea "x"
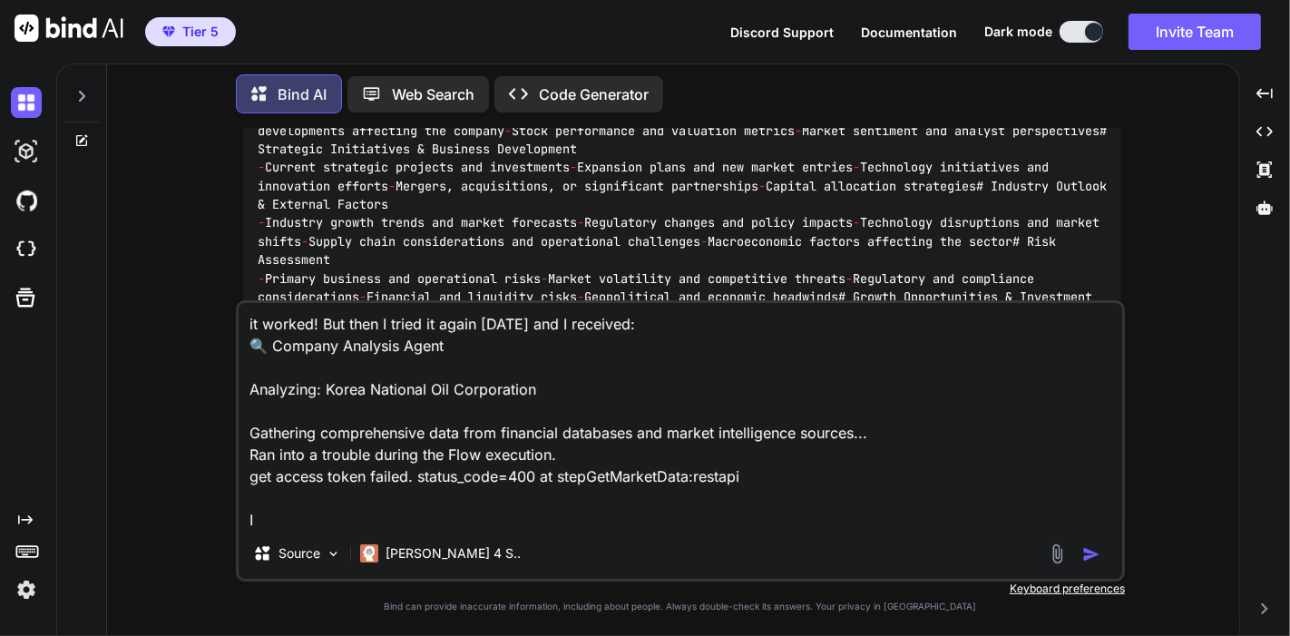
type textarea "it worked! But then I tried it again today and I received: 🔍 Company Analysis A…"
type textarea "x"
type textarea "it worked! But then I tried it again today and I received: 🔍 Company Analysis A…"
type textarea "x"
type textarea "it worked! But then I tried it again today and I received: 🔍 Company Analysis A…"
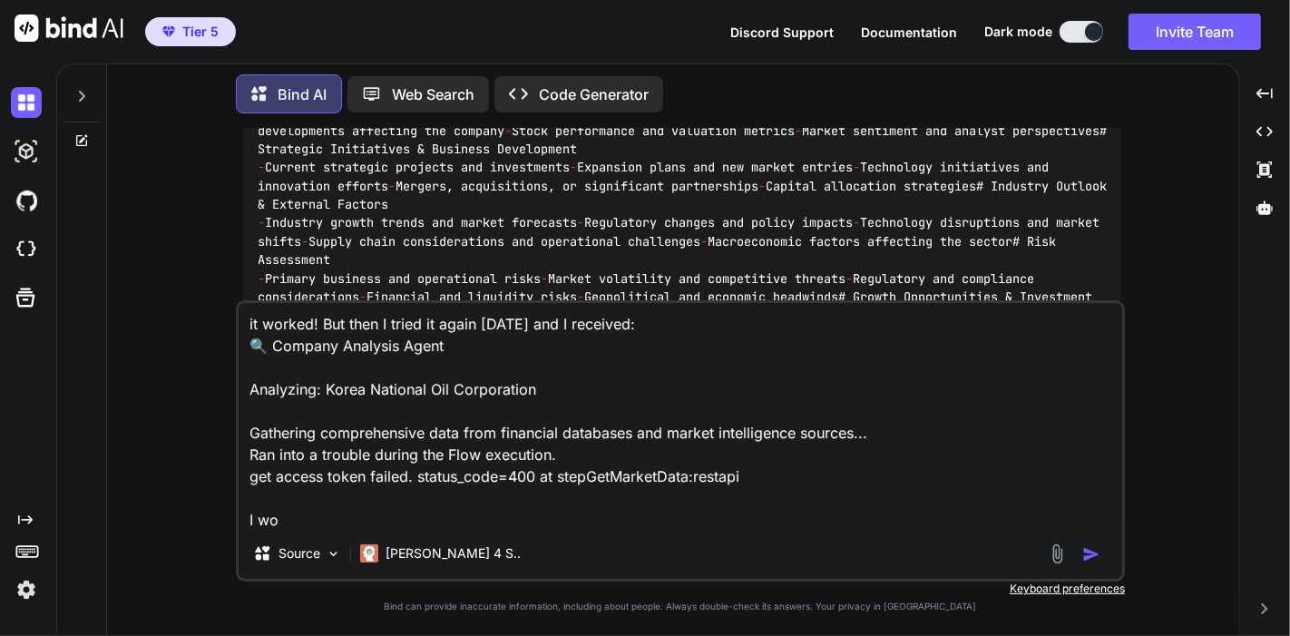
type textarea "x"
type textarea "it worked! But then I tried it again today and I received: 🔍 Company Analysis A…"
type textarea "x"
type textarea "it worked! But then I tried it again today and I received: 🔍 Company Analysis A…"
type textarea "x"
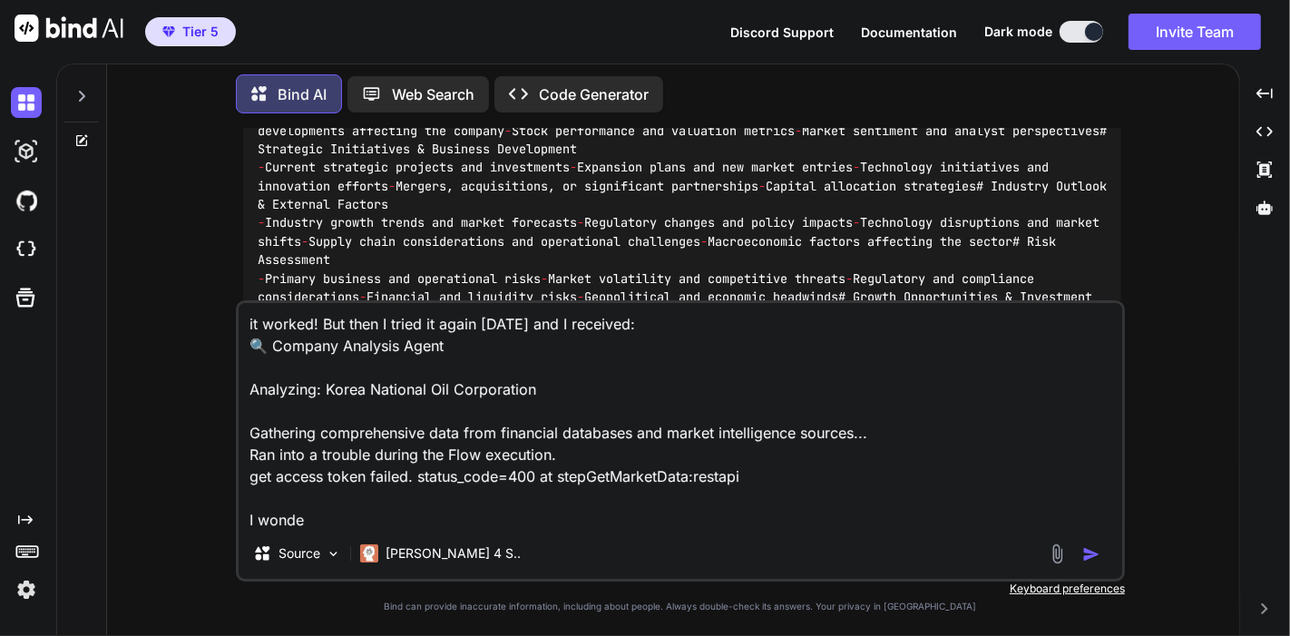
type textarea "it worked! But then I tried it again today and I received: 🔍 Company Analysis A…"
type textarea "x"
type textarea "it worked! But then I tried it again today and I received: 🔍 Company Analysis A…"
type textarea "x"
type textarea "it worked! But then I tried it again today and I received: 🔍 Company Analysis A…"
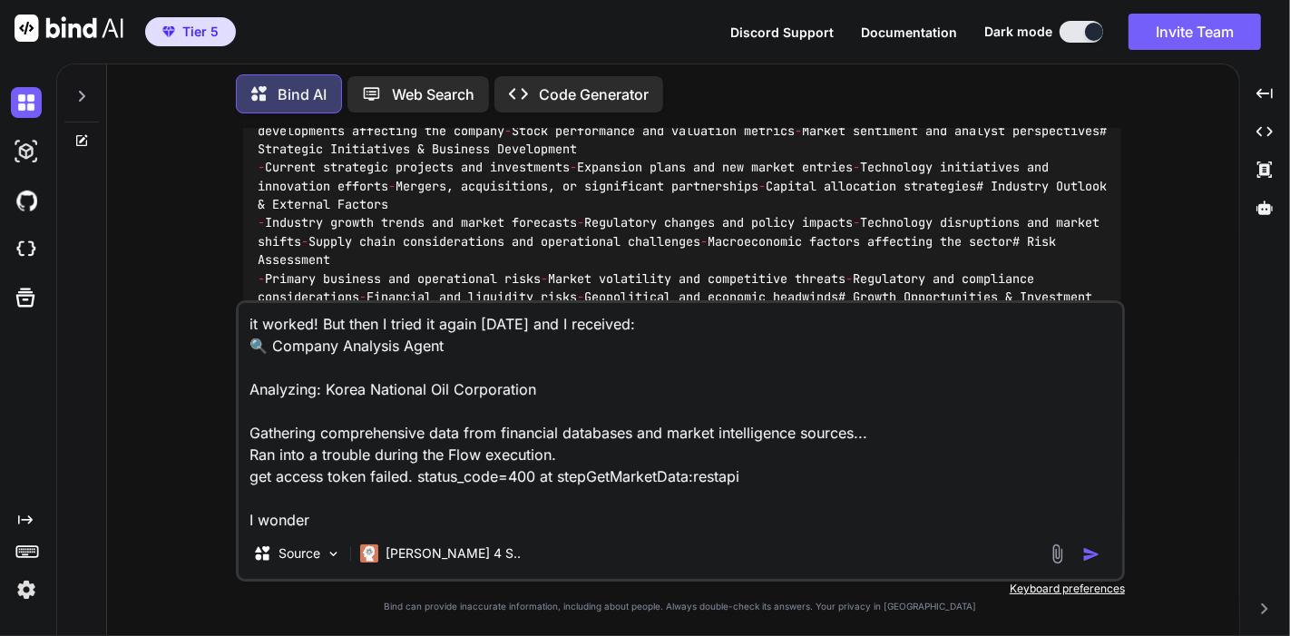
type textarea "x"
type textarea "it worked! But then I tried it again today and I received: 🔍 Company Analysis A…"
type textarea "x"
type textarea "it worked! But then I tried it again today and I received: 🔍 Company Analysis A…"
type textarea "x"
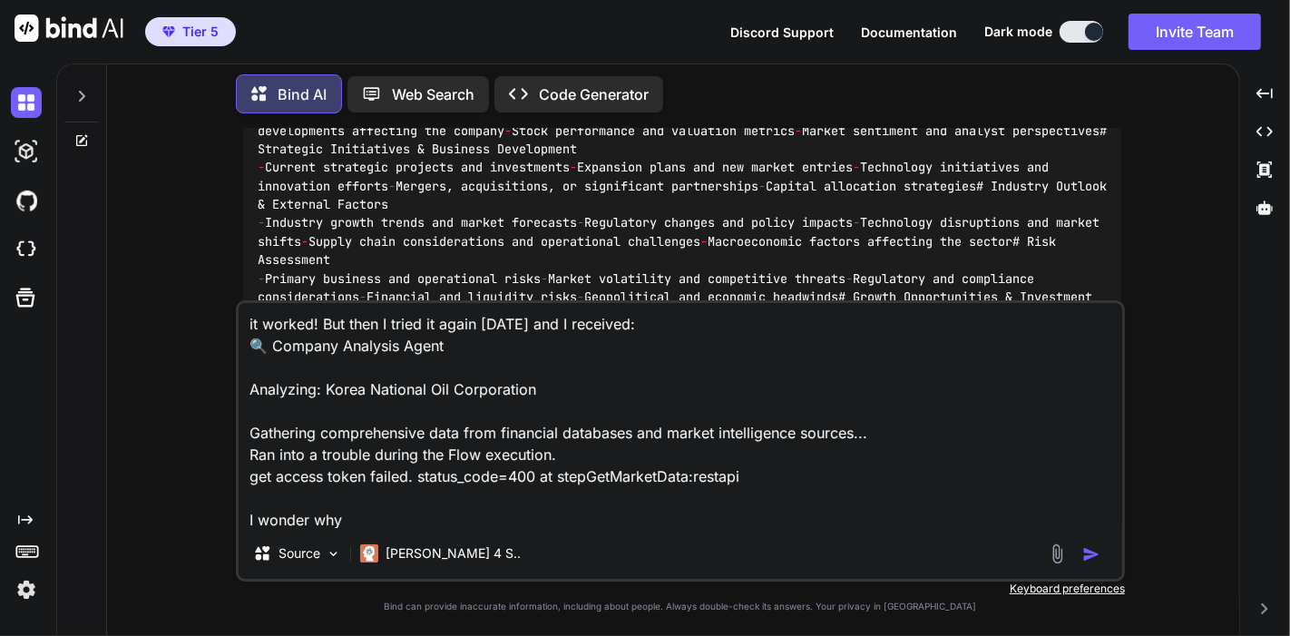
type textarea "it worked! But then I tried it again today and I received: 🔍 Company Analysis A…"
type textarea "x"
type textarea "it worked! But then I tried it again today and I received: 🔍 Company Analysis A…"
type textarea "x"
type textarea "it worked! But then I tried it again today and I received: 🔍 Company Analysis A…"
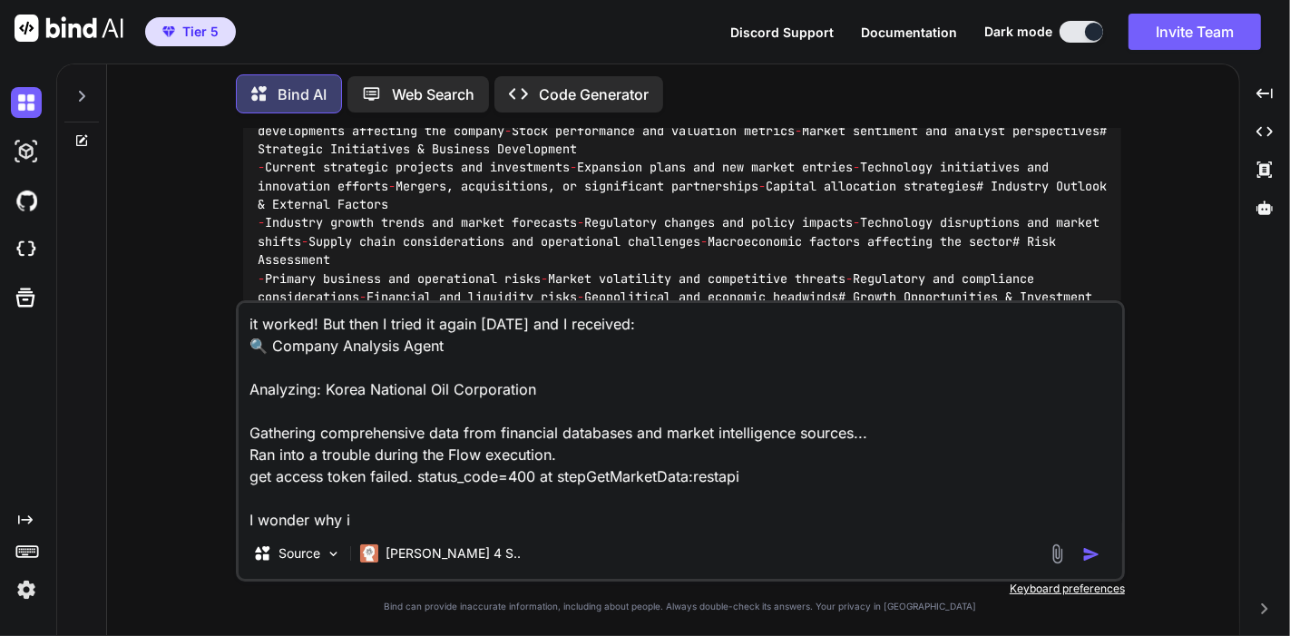
type textarea "x"
type textarea "it worked! But then I tried it again today and I received: 🔍 Company Analysis A…"
type textarea "x"
type textarea "it worked! But then I tried it again today and I received: 🔍 Company Analysis A…"
type textarea "x"
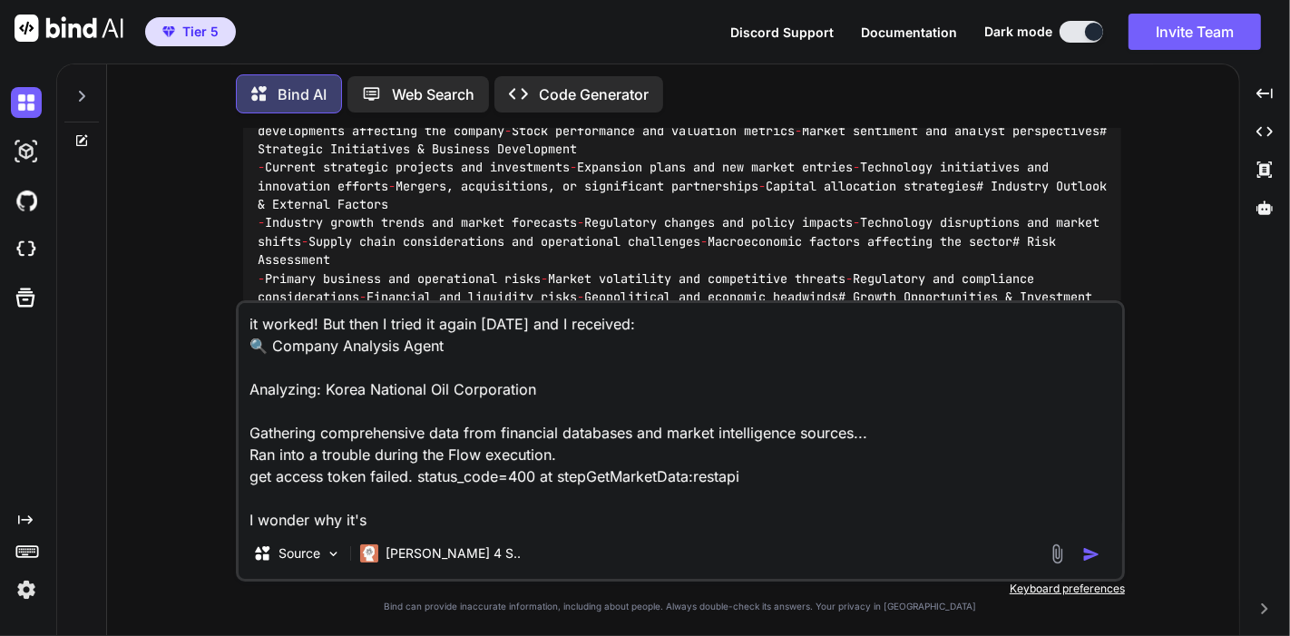
type textarea "it worked! But then I tried it again today and I received: 🔍 Company Analysis A…"
type textarea "x"
type textarea "it worked! But then I tried it again today and I received: 🔍 Company Analysis A…"
type textarea "x"
type textarea "it worked! But then I tried it again today and I received: 🔍 Company Analysis A…"
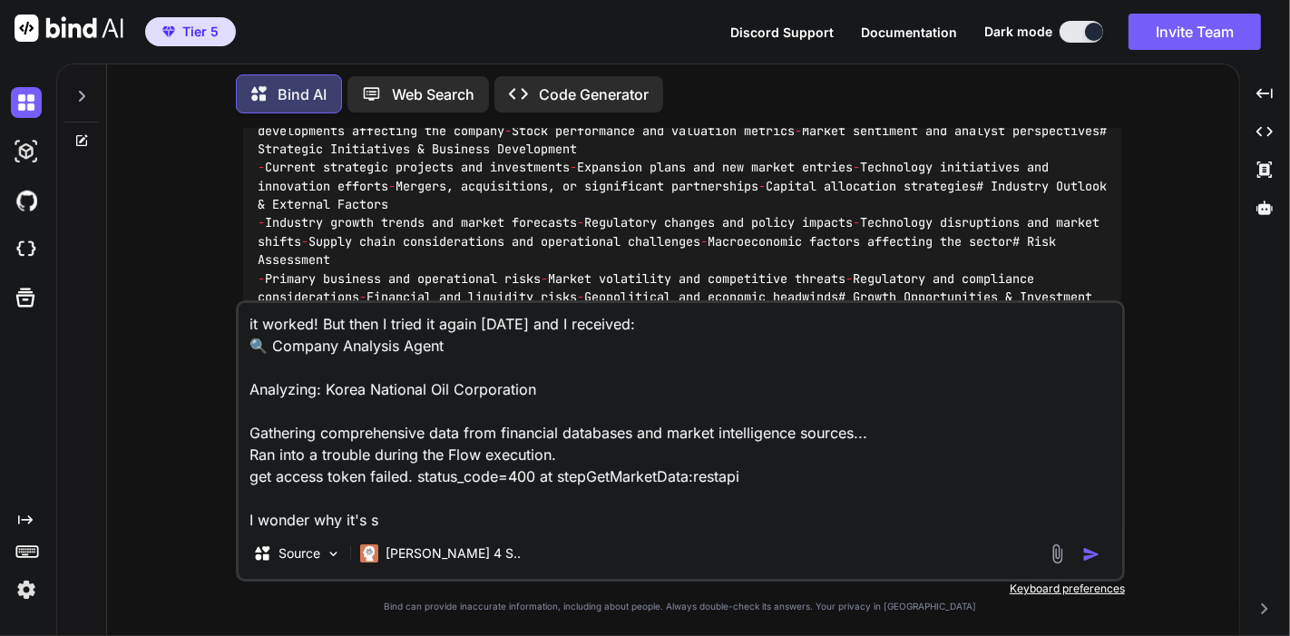
type textarea "x"
type textarea "it worked! But then I tried it again today and I received: 🔍 Company Analysis A…"
type textarea "x"
type textarea "it worked! But then I tried it again today and I received: 🔍 Company Analysis A…"
type textarea "x"
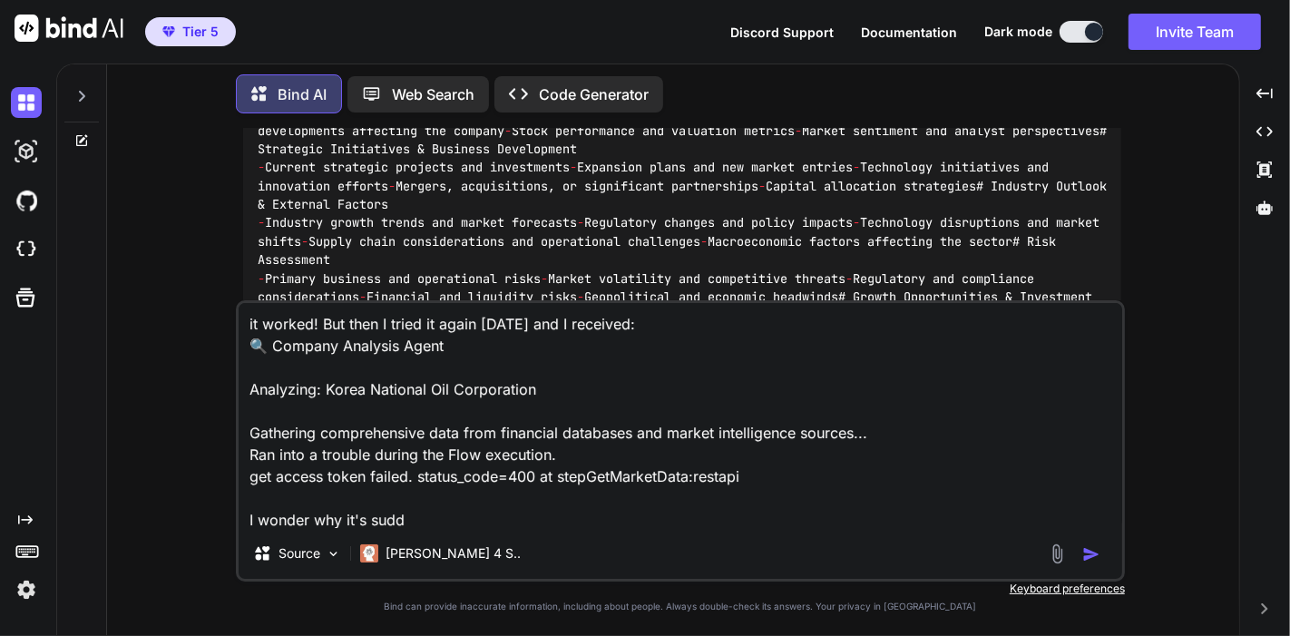
type textarea "it worked! But then I tried it again today and I received: 🔍 Company Analysis A…"
type textarea "x"
type textarea "it worked! But then I tried it again today and I received: 🔍 Company Analysis A…"
type textarea "x"
type textarea "it worked! But then I tried it again today and I received: 🔍 Company Analysis A…"
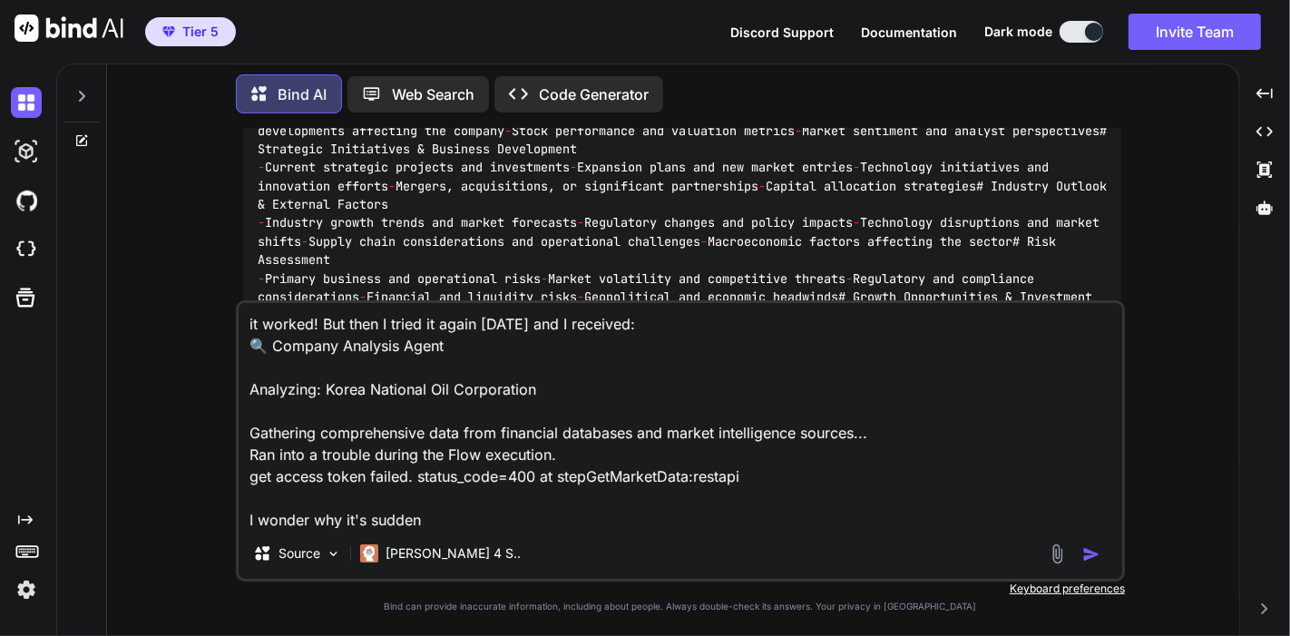
type textarea "x"
type textarea "it worked! But then I tried it again today and I received: 🔍 Company Analysis A…"
type textarea "x"
type textarea "it worked! But then I tried it again today and I received: 🔍 Company Analysis A…"
type textarea "x"
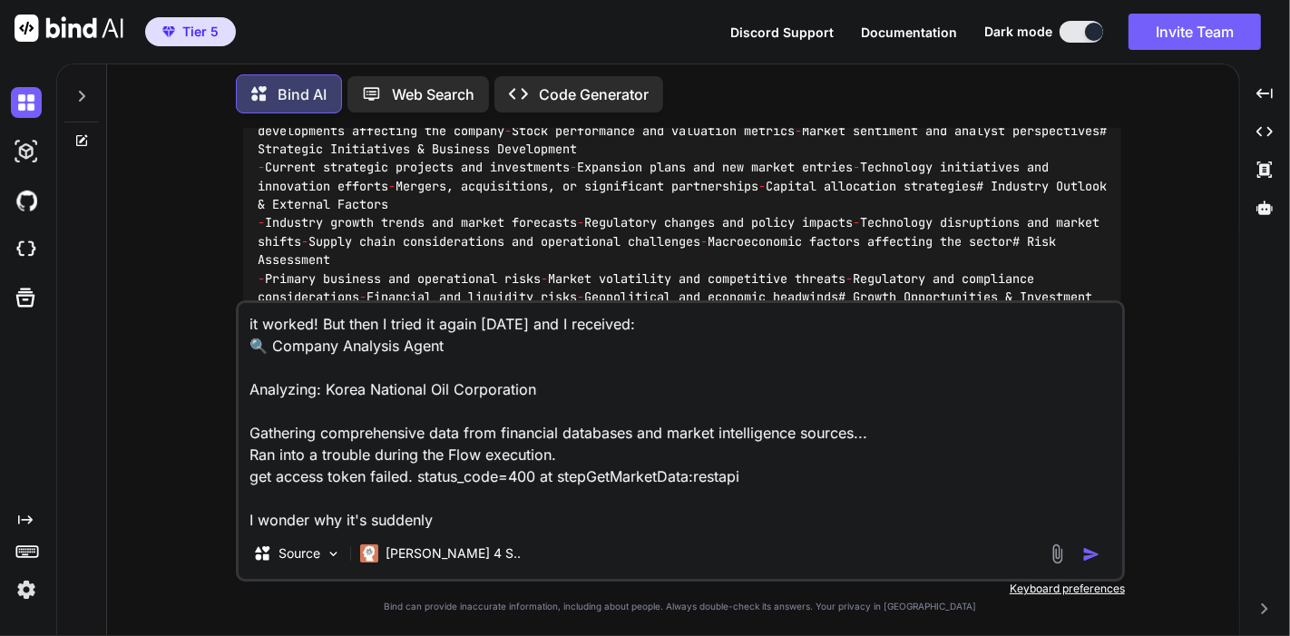
type textarea "it worked! But then I tried it again today and I received: 🔍 Company Analysis A…"
type textarea "x"
type textarea "it worked! But then I tried it again today and I received: 🔍 Company Analysis A…"
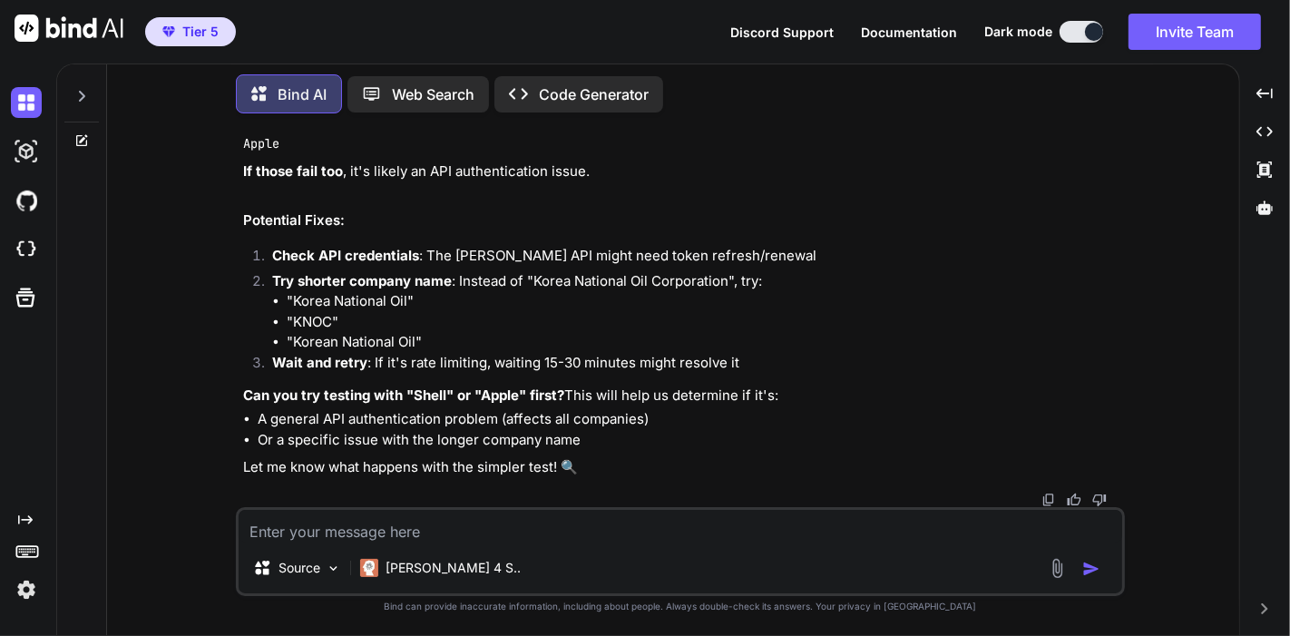
scroll to position [24111, 0]
click at [679, 540] on textarea at bounding box center [681, 526] width 884 height 33
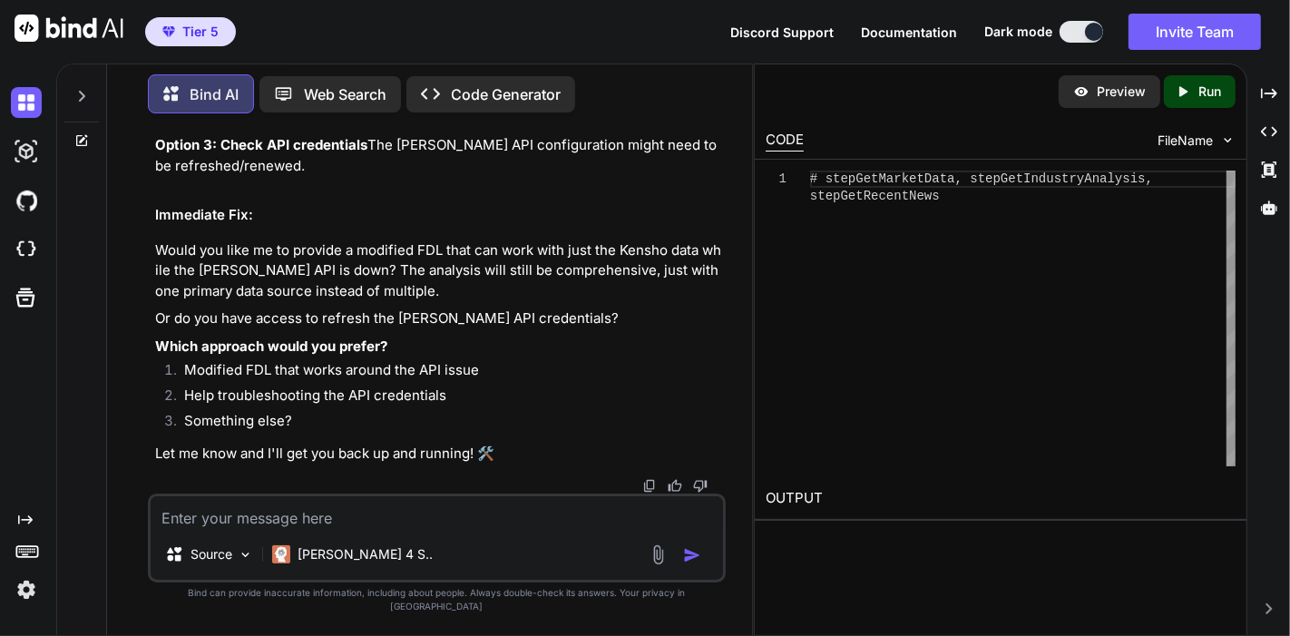
scroll to position [28687, 0]
click at [1272, 86] on icon "Created with Pixso." at bounding box center [1269, 93] width 16 height 16
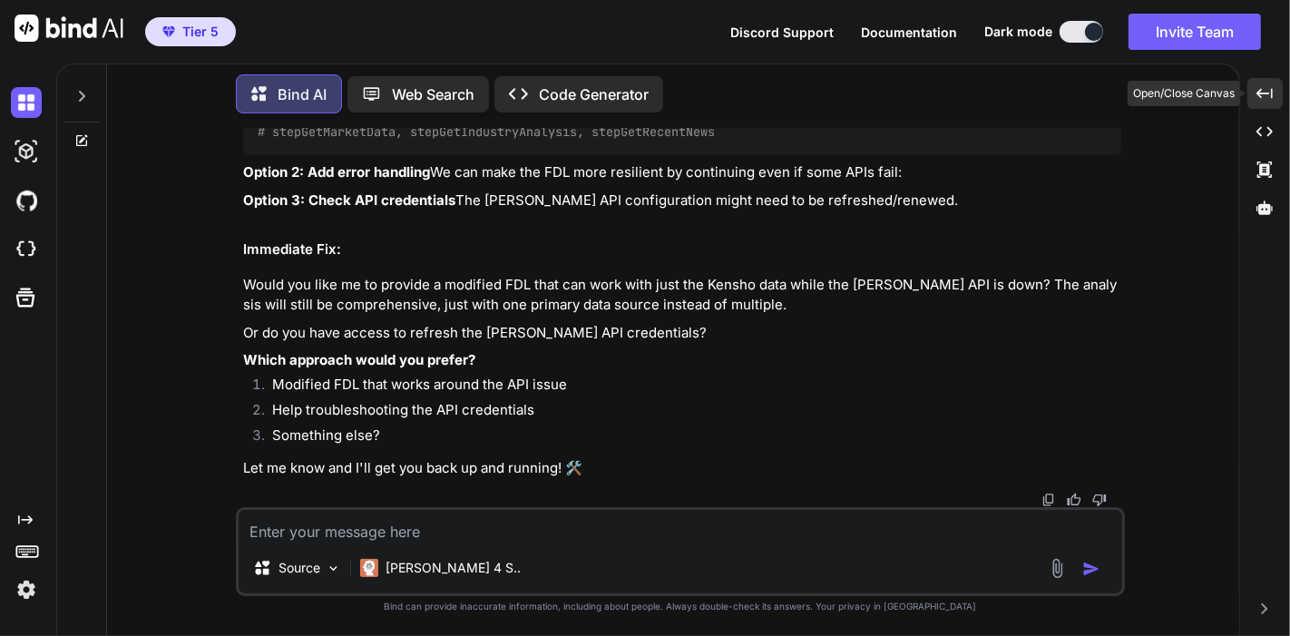
scroll to position [24964, 0]
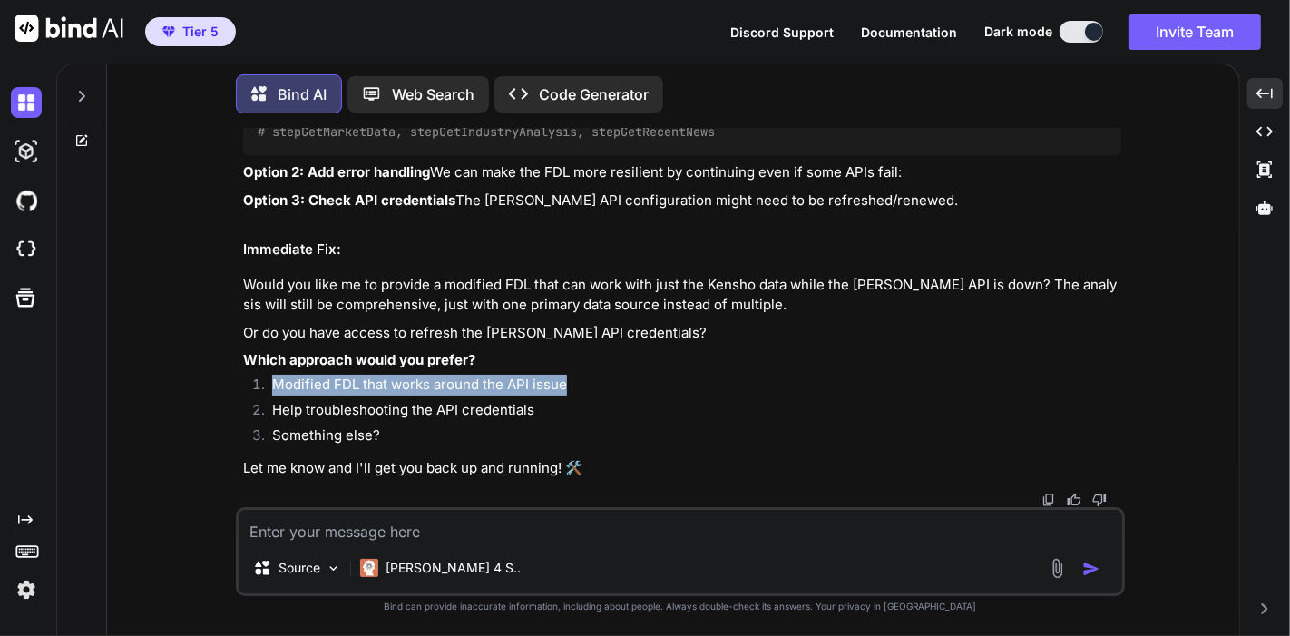
drag, startPoint x: 570, startPoint y: 384, endPoint x: 274, endPoint y: 382, distance: 295.8
click at [274, 382] on li "Modified FDL that works around the API issue" at bounding box center [690, 387] width 864 height 25
copy li "Modified FDL that works around the API issue"
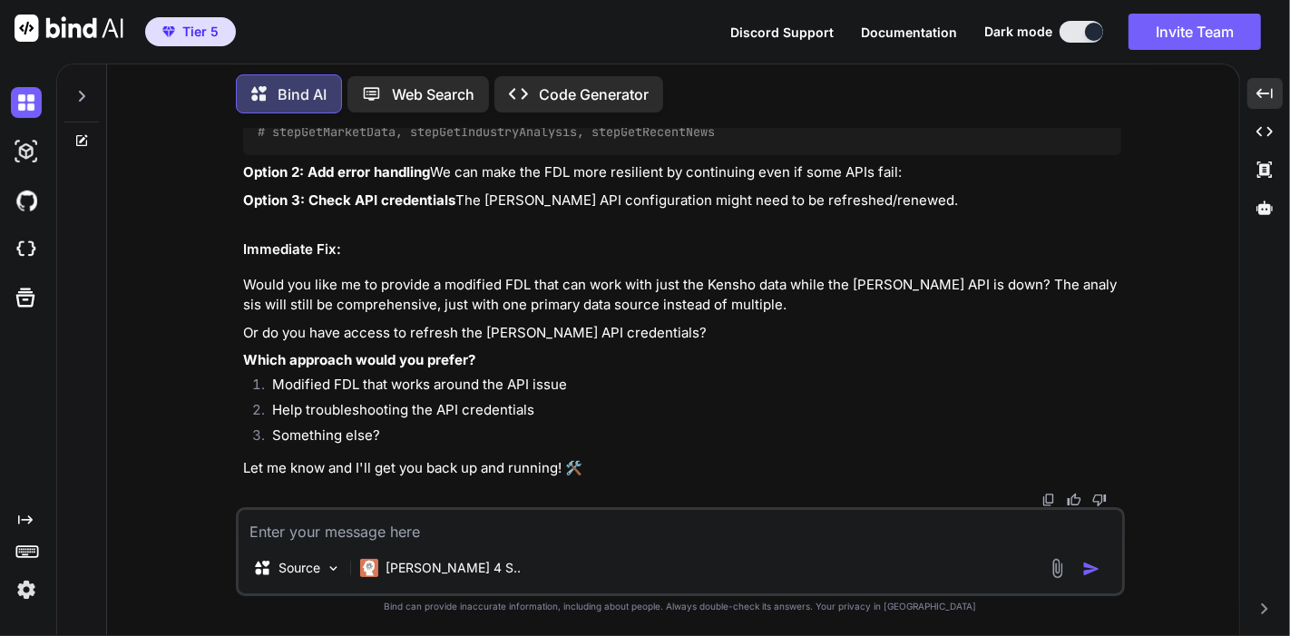
click at [454, 527] on textarea at bounding box center [681, 526] width 884 height 33
paste textarea "Modified FDL that works around the API issue"
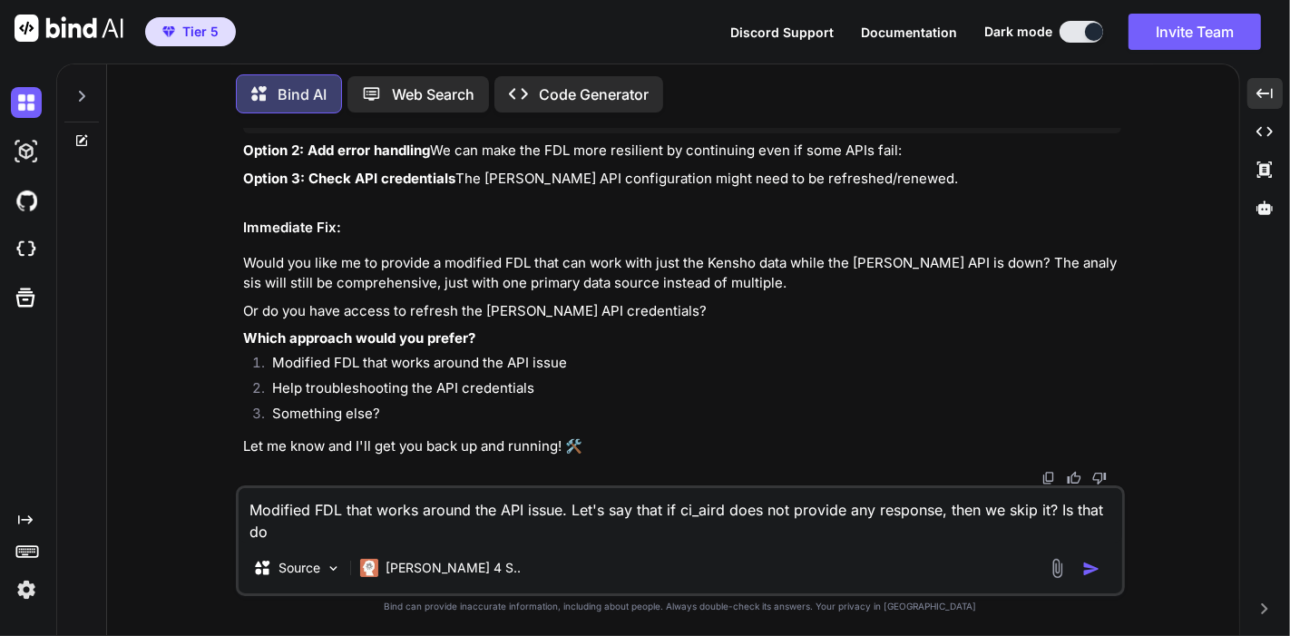
scroll to position [24984, 0]
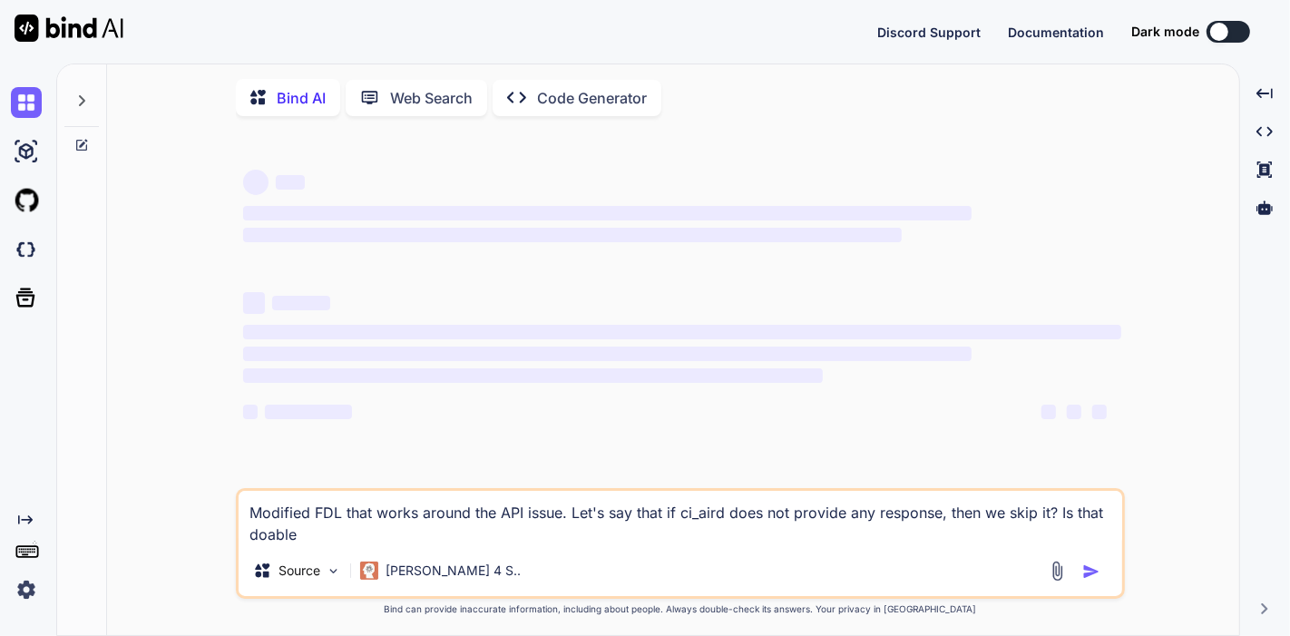
click at [782, 542] on textarea "Modified FDL that works around the API issue. Let's say that if ci_aird does no…" at bounding box center [681, 518] width 884 height 54
type textarea "x"
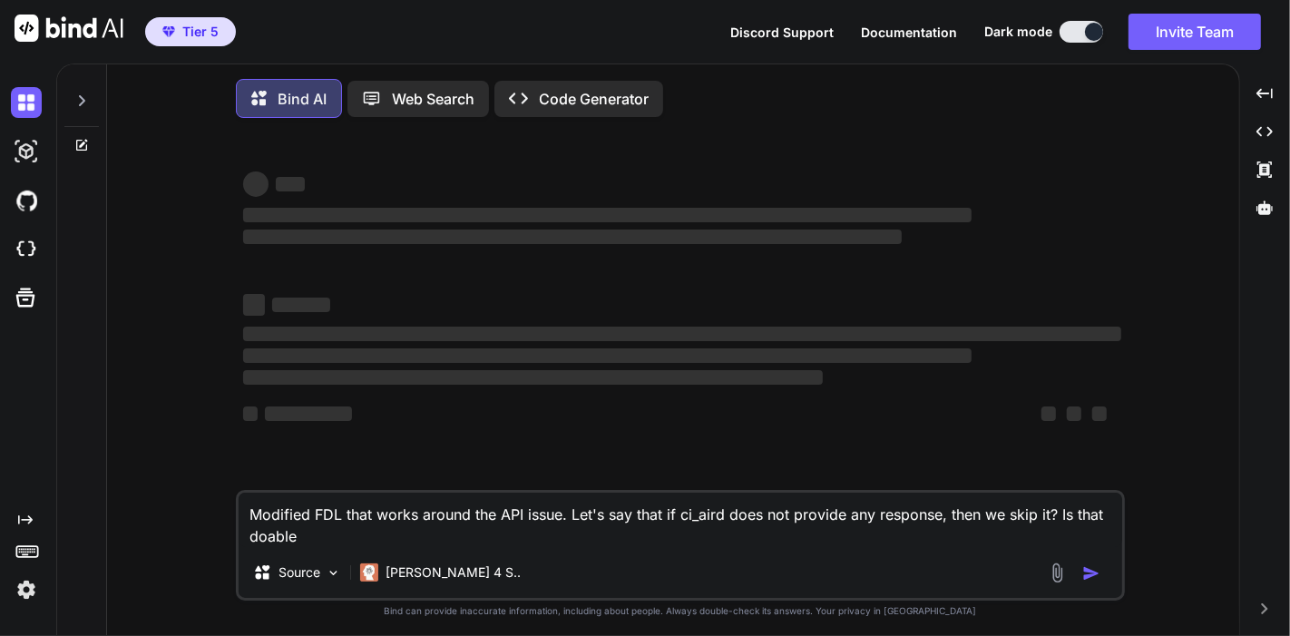
type textarea "I"
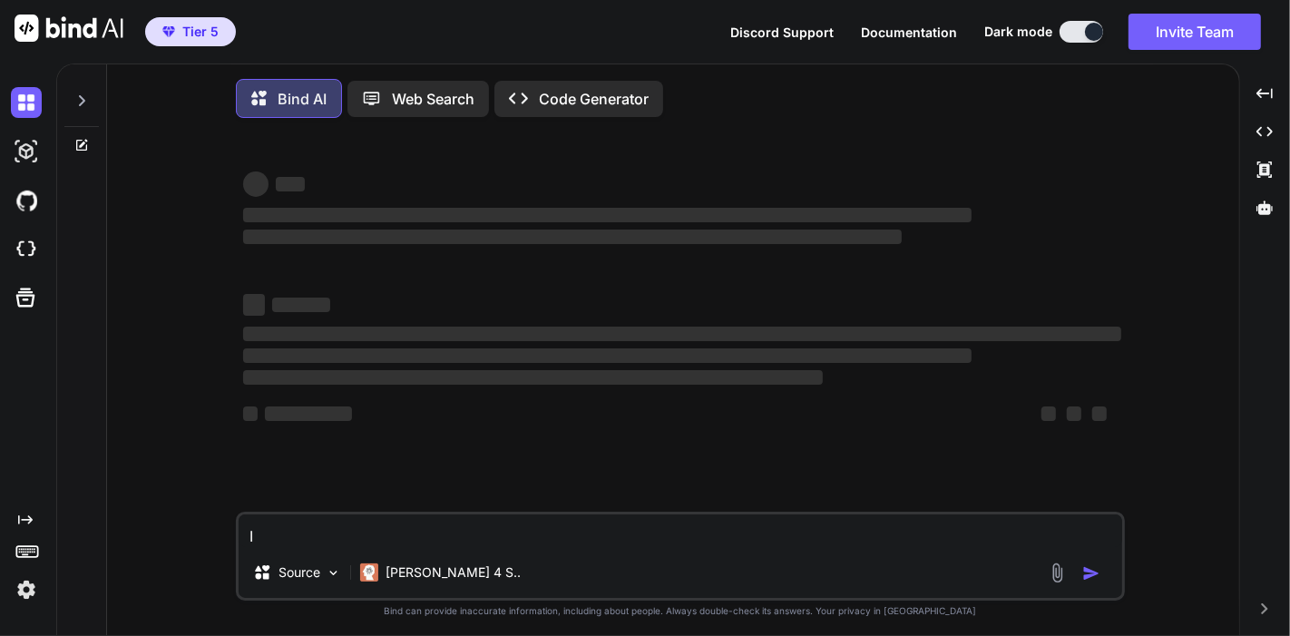
type textarea "x"
type textarea "I"
type textarea "x"
type textarea "I t"
type textarea "x"
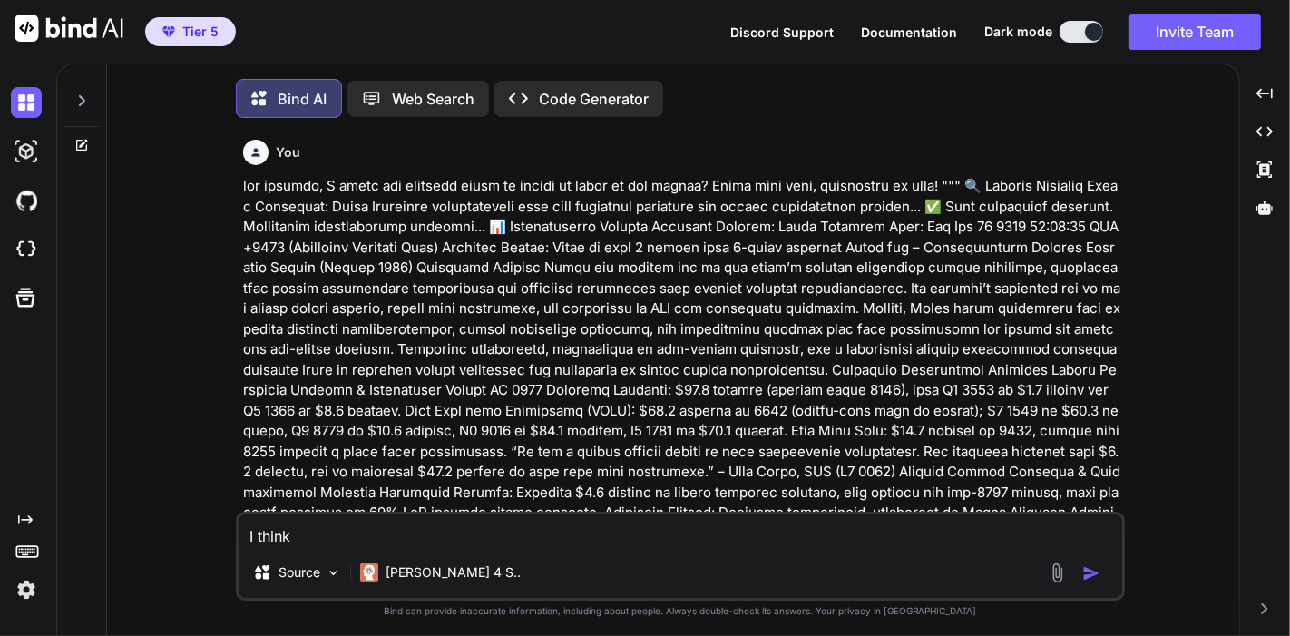
type textarea "I think"
type textarea "x"
type textarea "I think a"
type textarea "x"
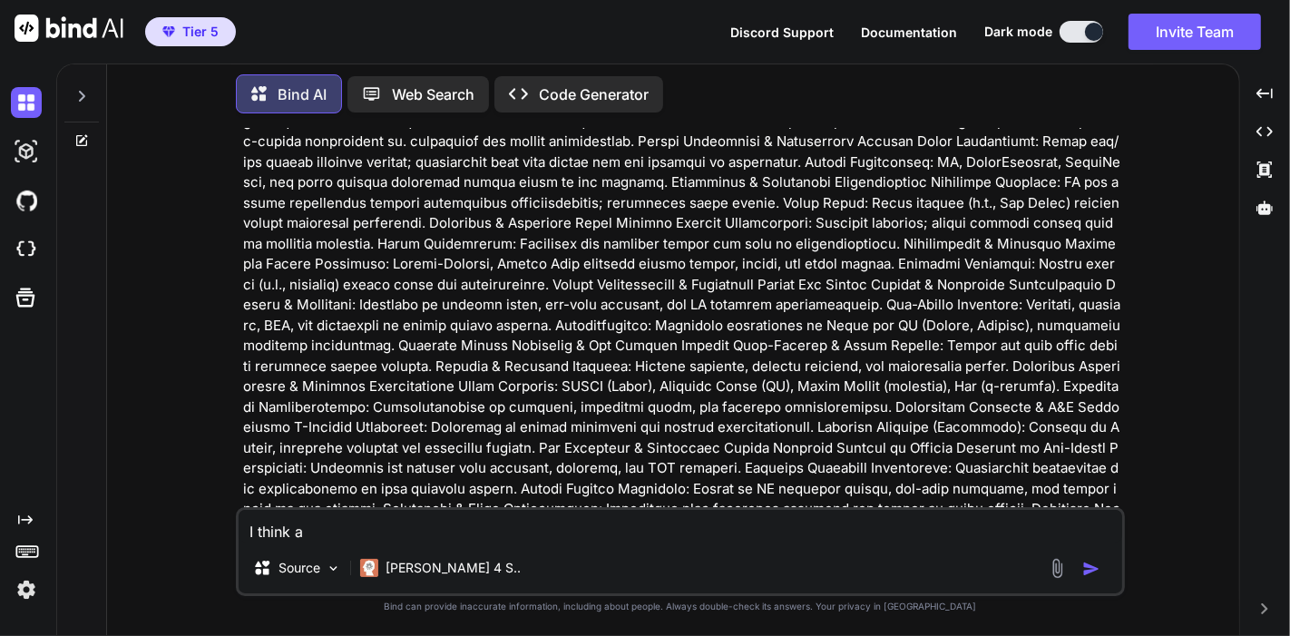
scroll to position [8734, 0]
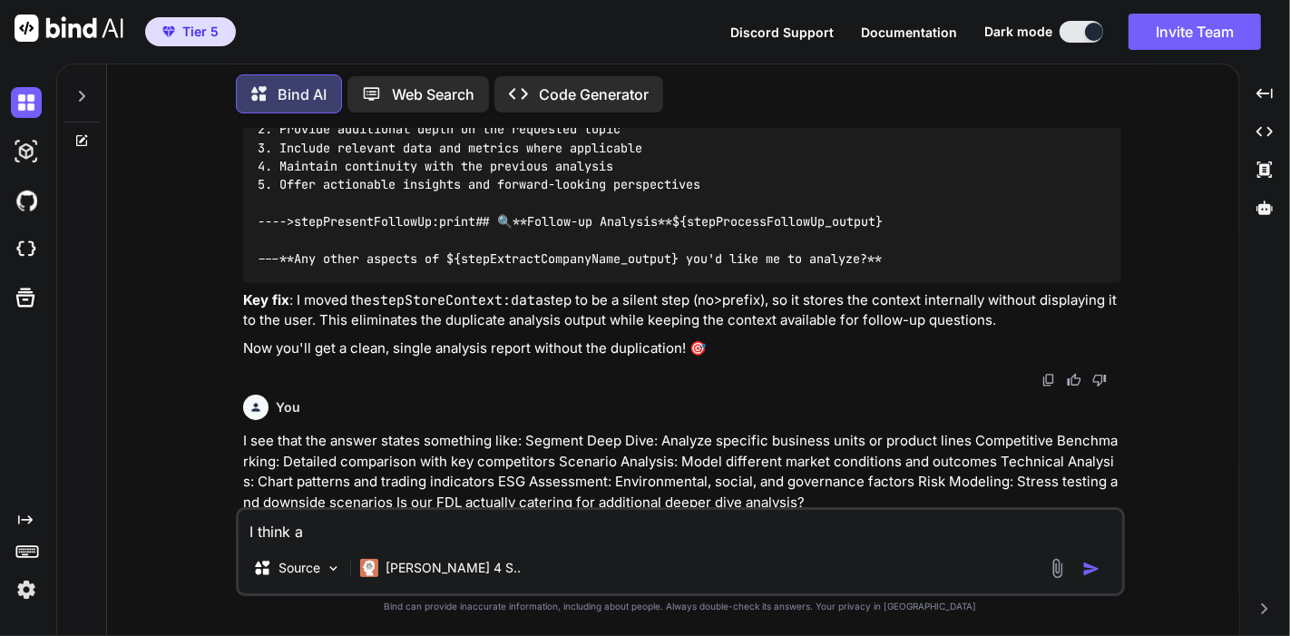
type textarea "I think a"
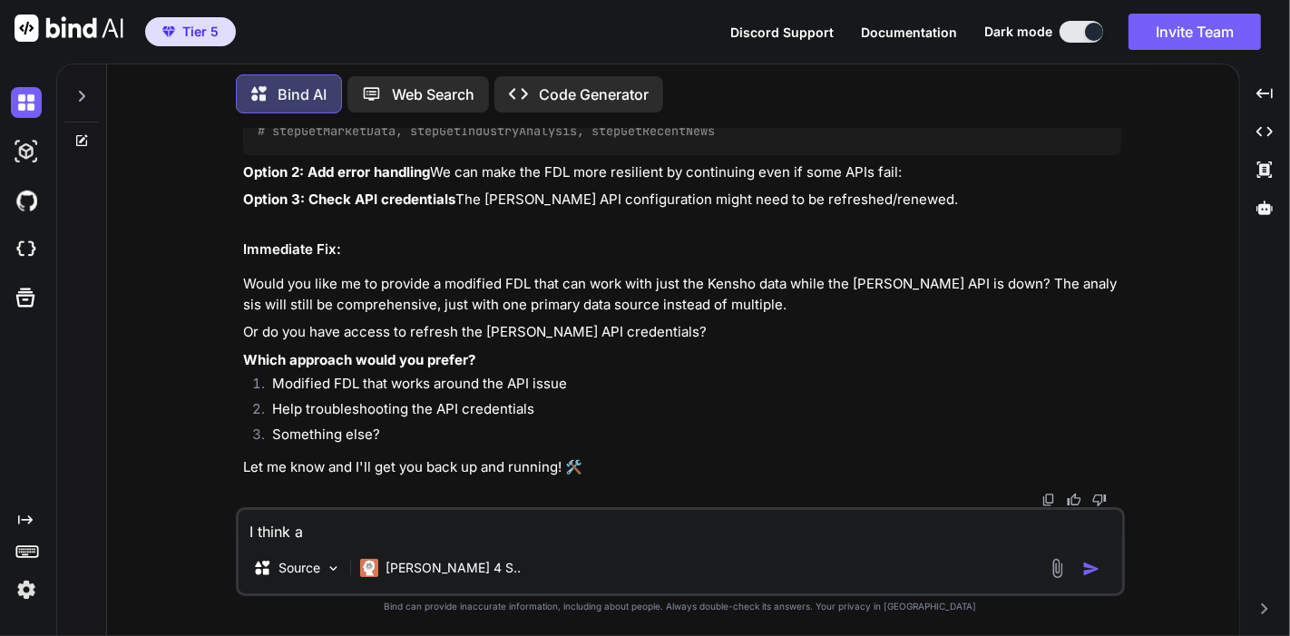
scroll to position [14963, 0]
click at [80, 94] on icon at bounding box center [81, 96] width 15 height 15
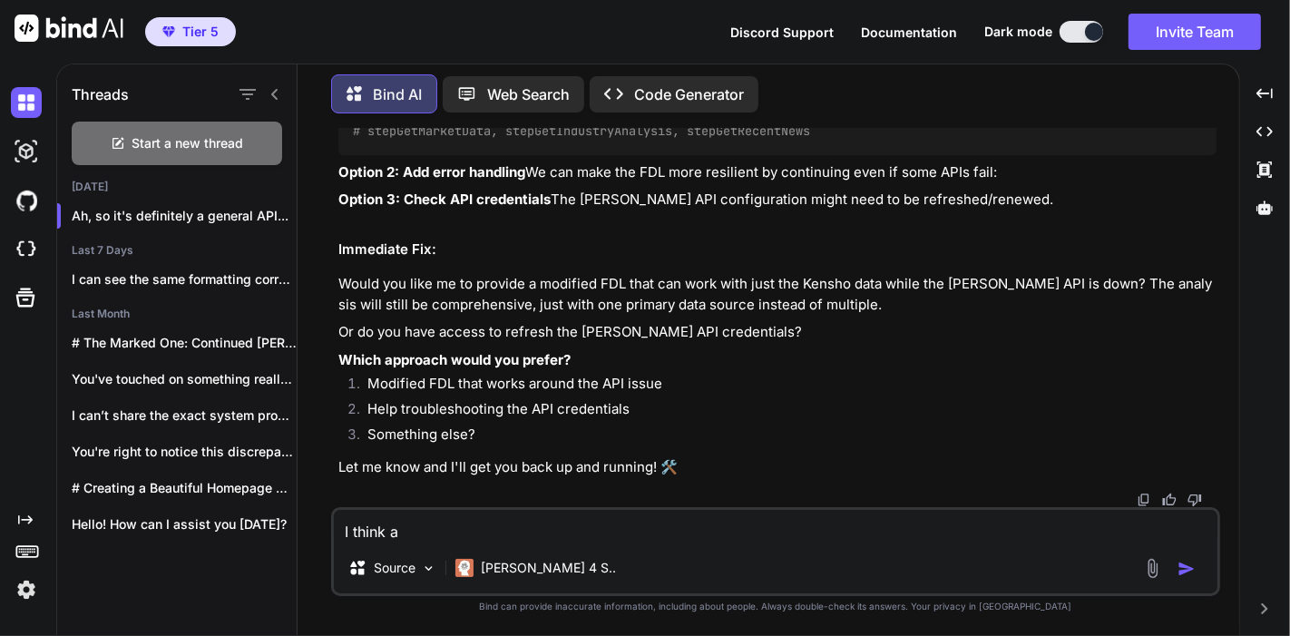
click at [288, 91] on div "Threads" at bounding box center [177, 91] width 240 height 62
click at [282, 90] on div "Threads" at bounding box center [177, 91] width 240 height 62
click at [278, 87] on icon at bounding box center [275, 94] width 15 height 15
